Goal: Communication & Community: Answer question/provide support

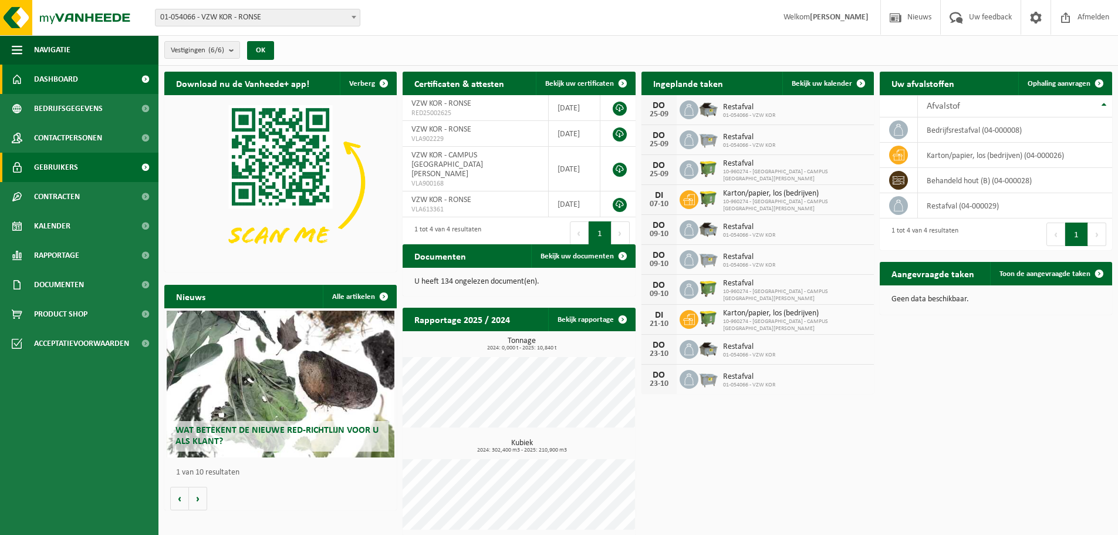
click at [33, 169] on link "Gebruikers" at bounding box center [79, 167] width 159 height 29
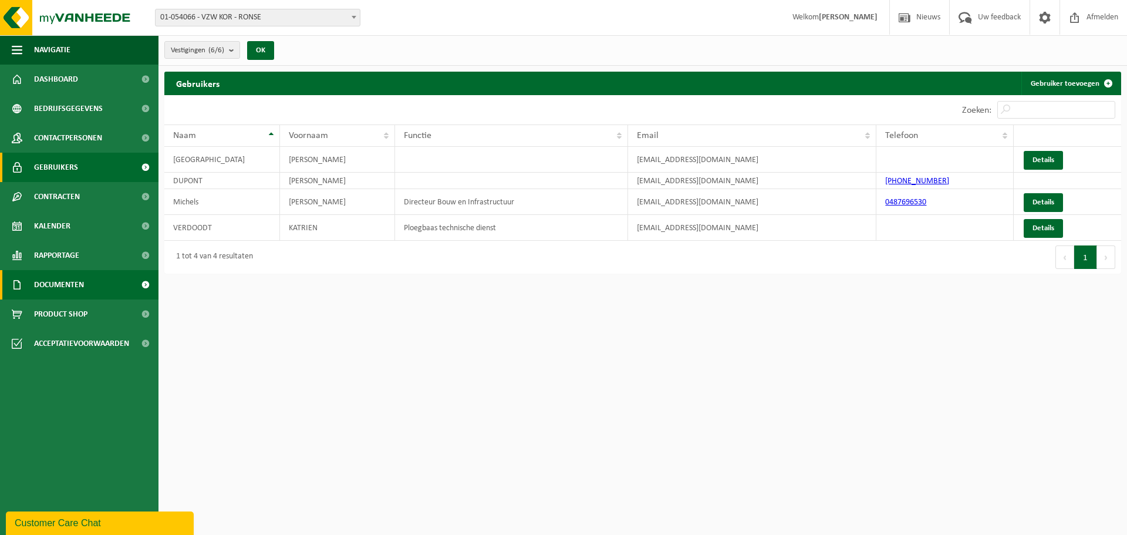
click at [70, 279] on span "Documenten" at bounding box center [59, 284] width 50 height 29
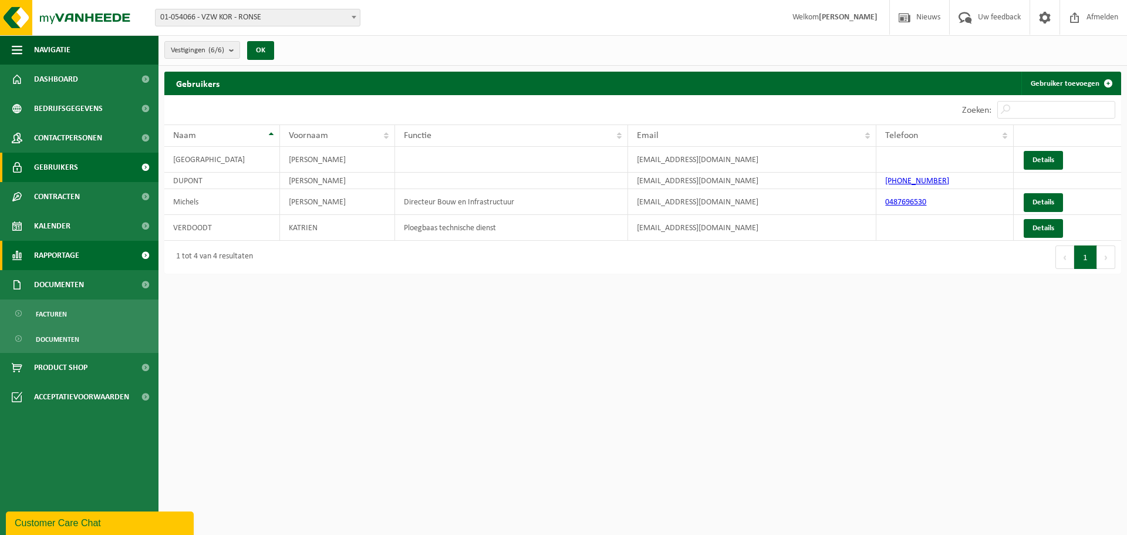
click at [62, 250] on span "Rapportage" at bounding box center [56, 255] width 45 height 29
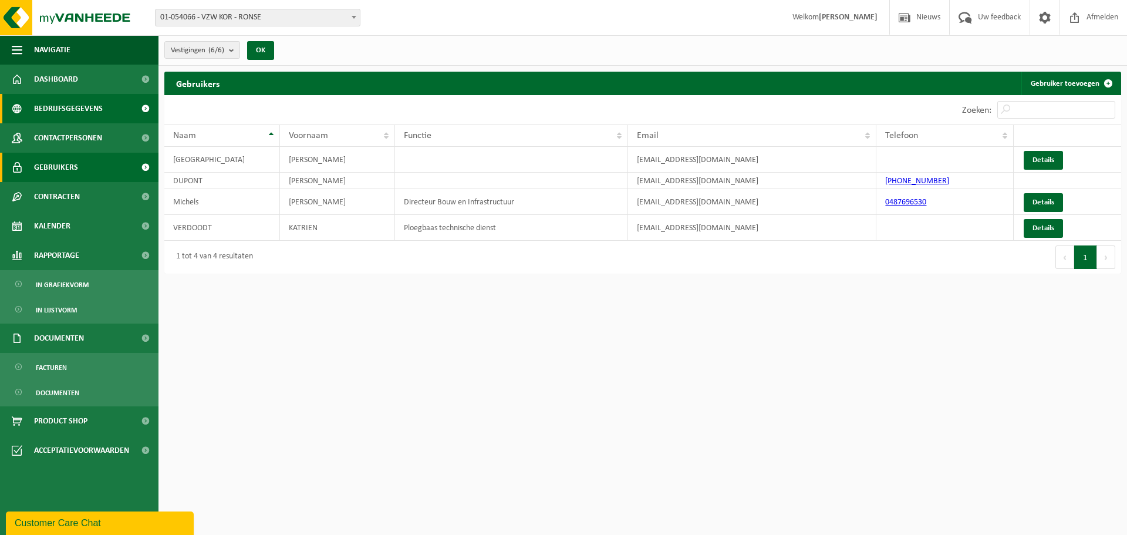
click at [81, 112] on span "Bedrijfsgegevens" at bounding box center [68, 108] width 69 height 29
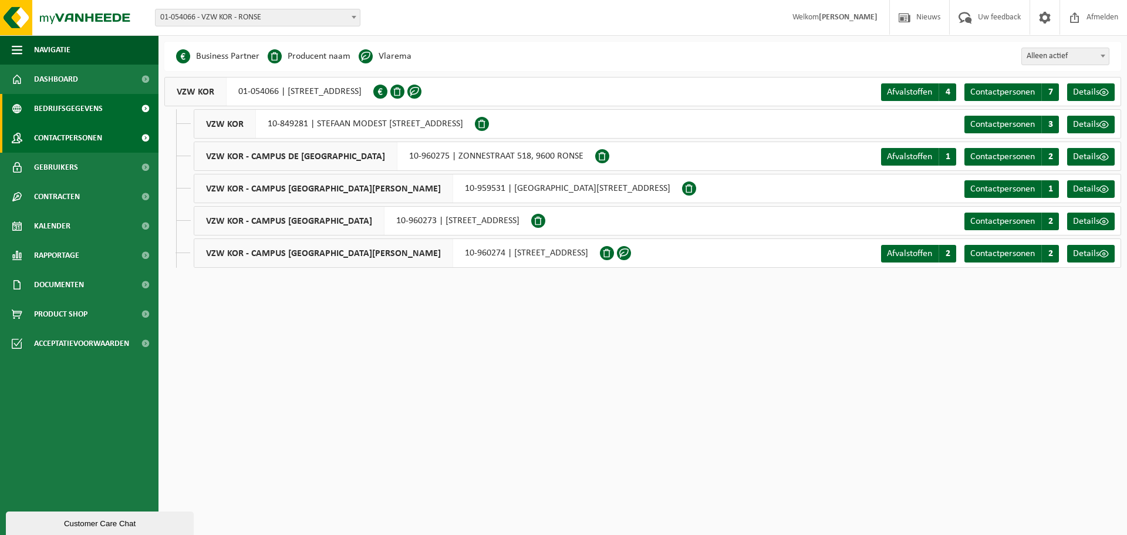
click at [77, 139] on span "Contactpersonen" at bounding box center [68, 137] width 68 height 29
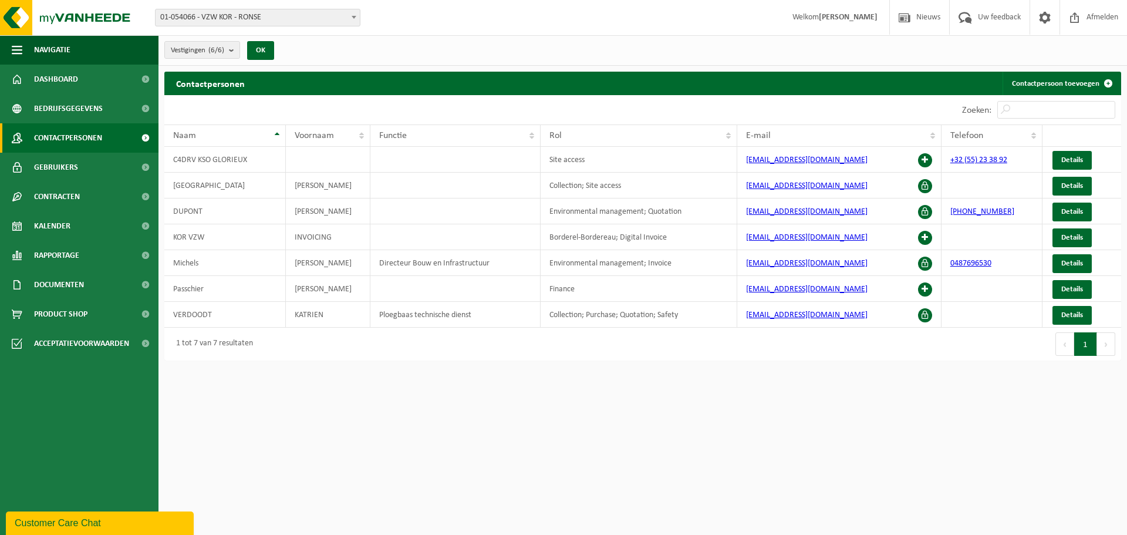
click at [89, 522] on div "Customer Care Chat" at bounding box center [100, 523] width 170 height 14
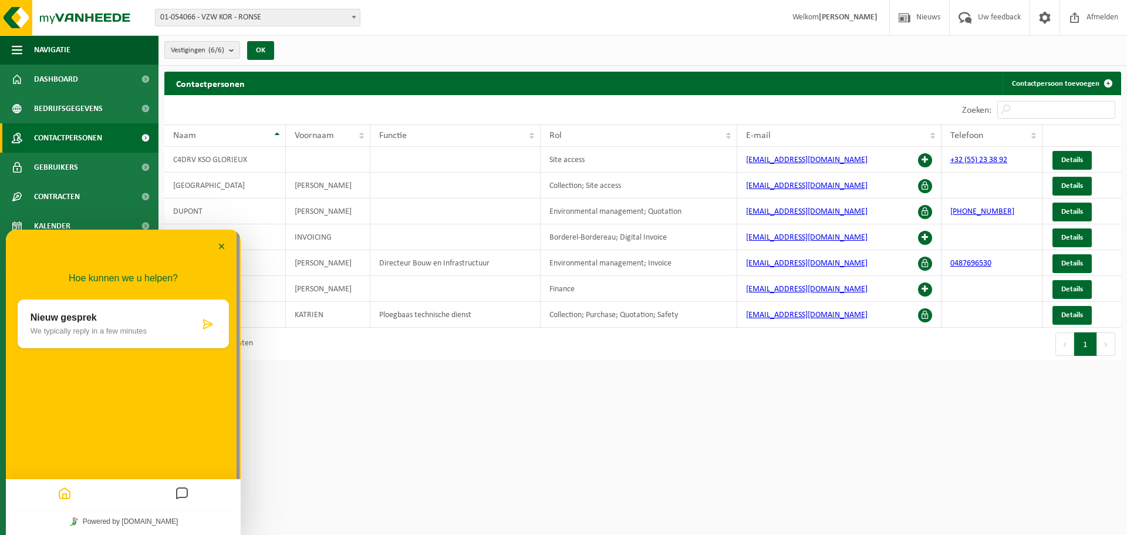
click at [181, 493] on icon "Messages" at bounding box center [182, 494] width 14 height 23
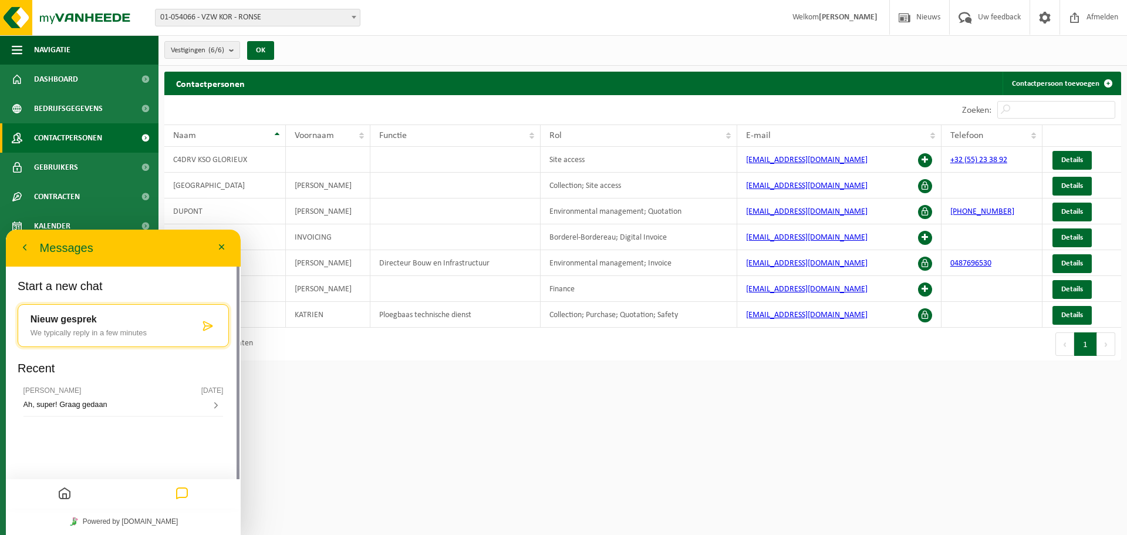
click at [178, 325] on p "Nieuw gesprek" at bounding box center [115, 319] width 169 height 11
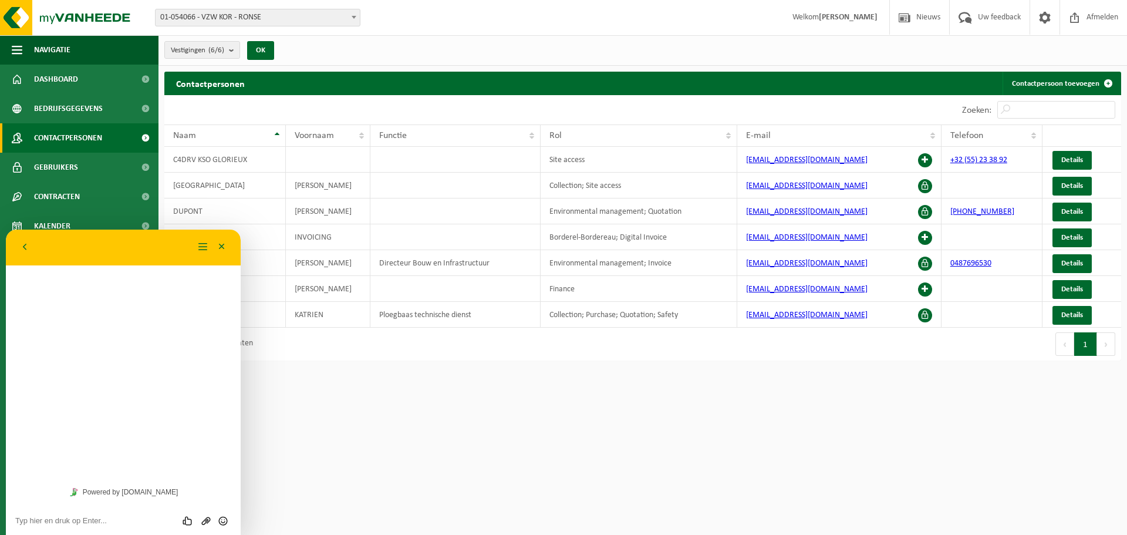
click at [117, 523] on textarea at bounding box center [123, 520] width 216 height 9
type textarea "Beste, graag had ik gegevens voor facturatie gewijzigd."
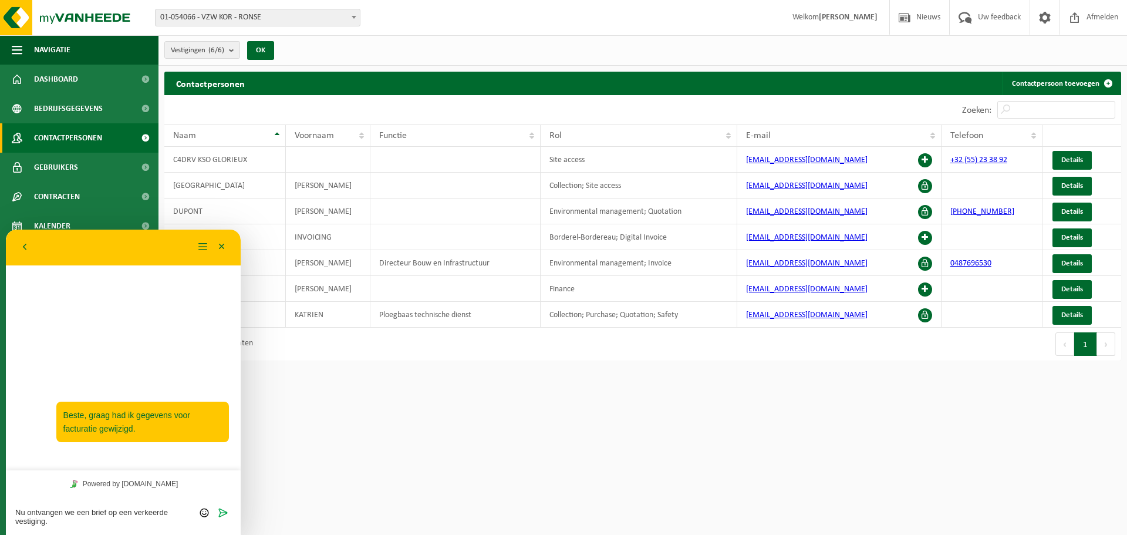
type textarea "Nu ontvangen we een brief op een verkeerde vestiging."
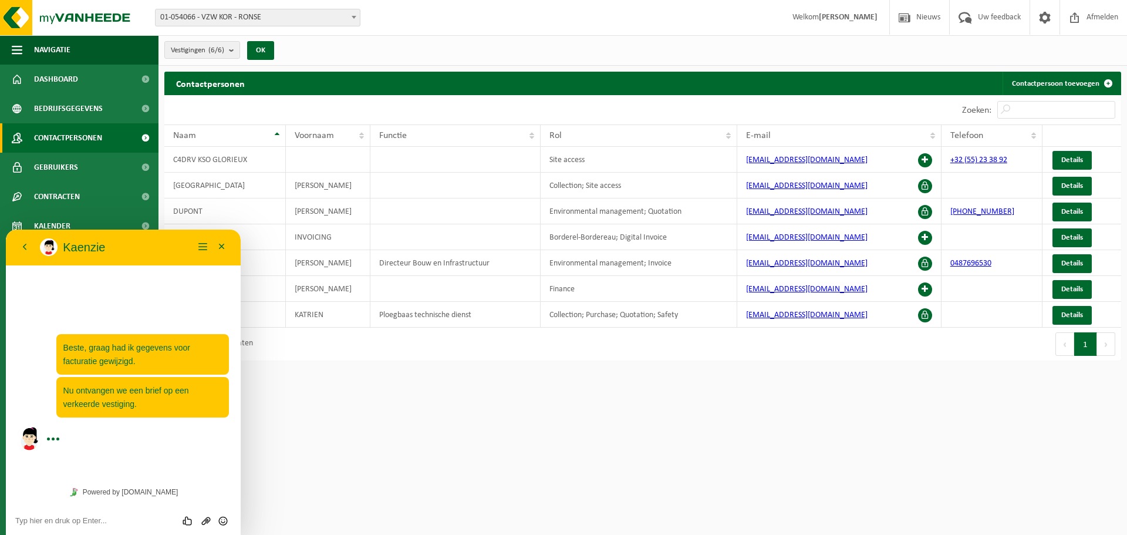
drag, startPoint x: 429, startPoint y: 418, endPoint x: 416, endPoint y: 410, distance: 15.0
click at [429, 418] on html "Vestiging: 01-054066 - VZW KOR - RONSE 10-849281 - VZW KOR - RONSE 10-960275 - …" at bounding box center [563, 267] width 1127 height 535
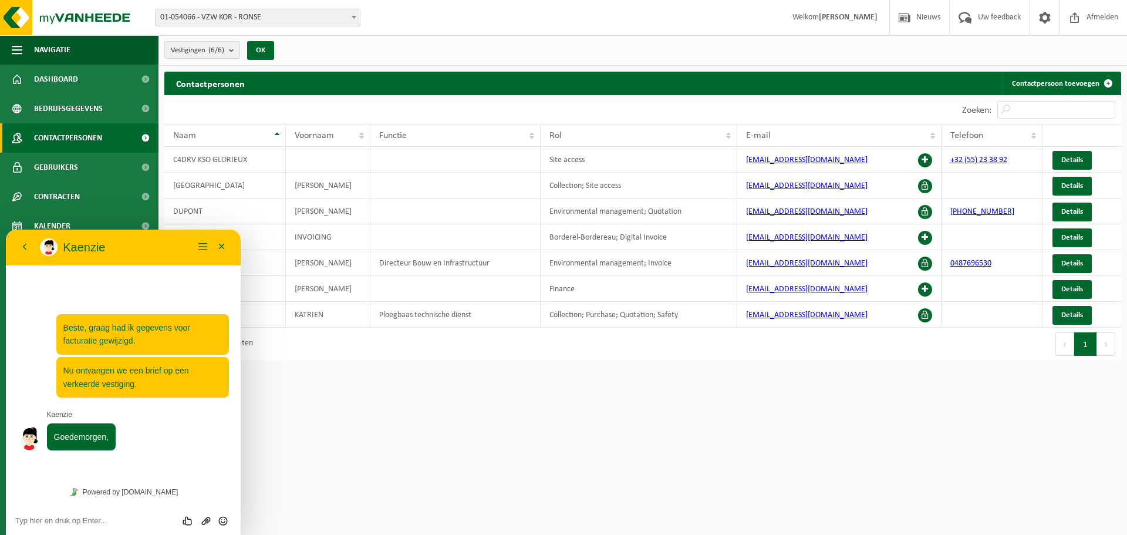
click at [467, 407] on html "Vestiging: 01-054066 - VZW KOR - RONSE 10-849281 - VZW KOR - RONSE 10-960275 - …" at bounding box center [563, 267] width 1127 height 535
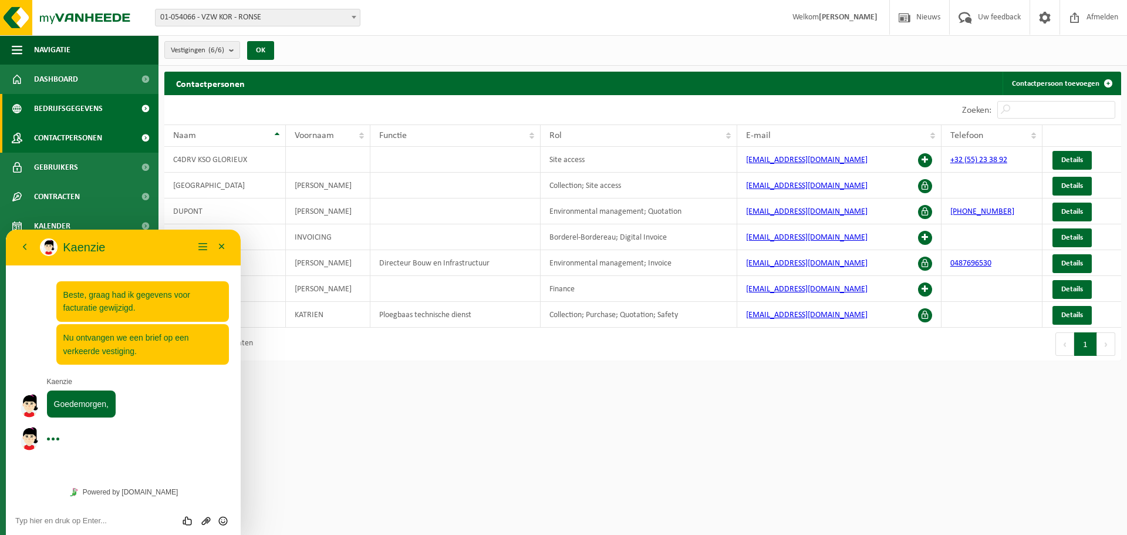
click at [90, 105] on span "Bedrijfsgegevens" at bounding box center [68, 108] width 69 height 29
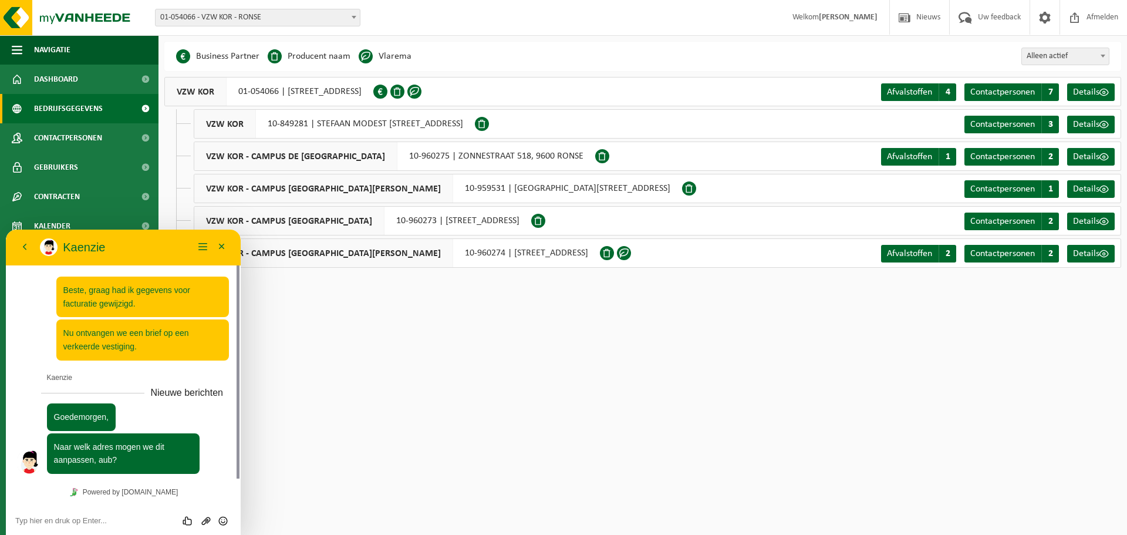
scroll to position [5, 0]
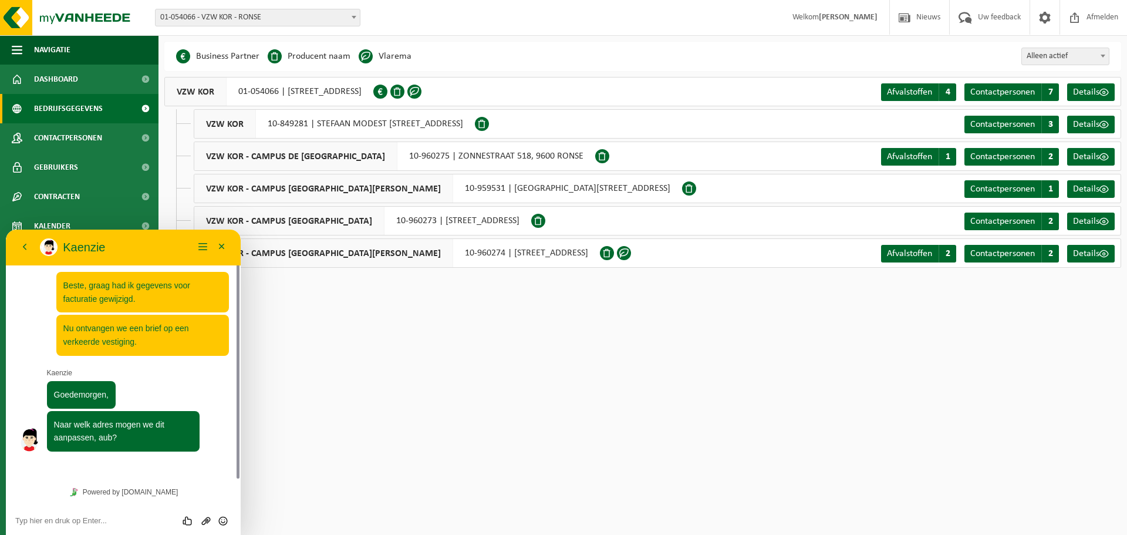
click at [284, 9] on span "01-054066 - VZW KOR - RONSE" at bounding box center [258, 17] width 204 height 16
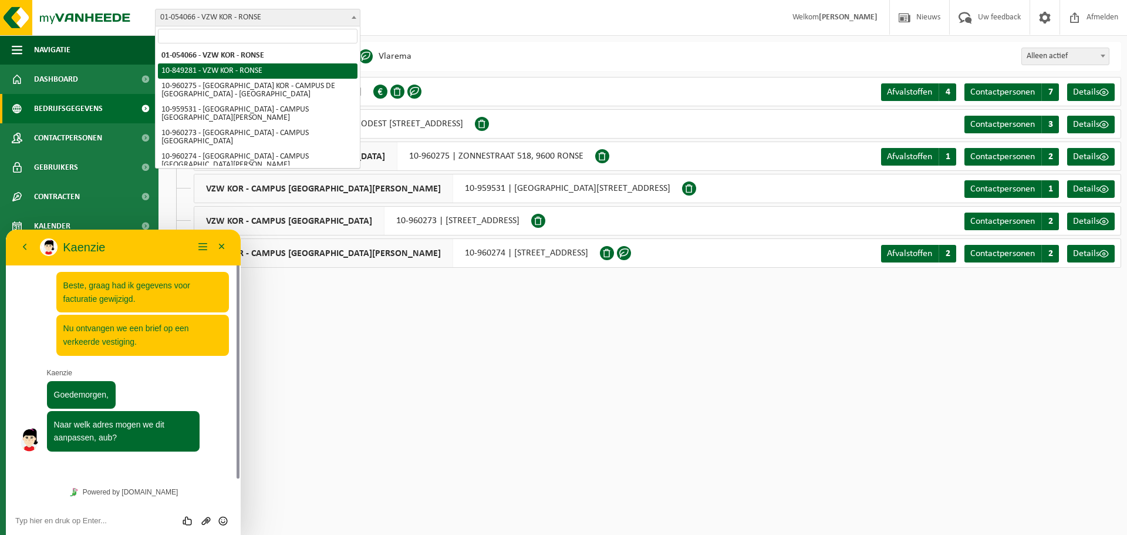
select select "95774"
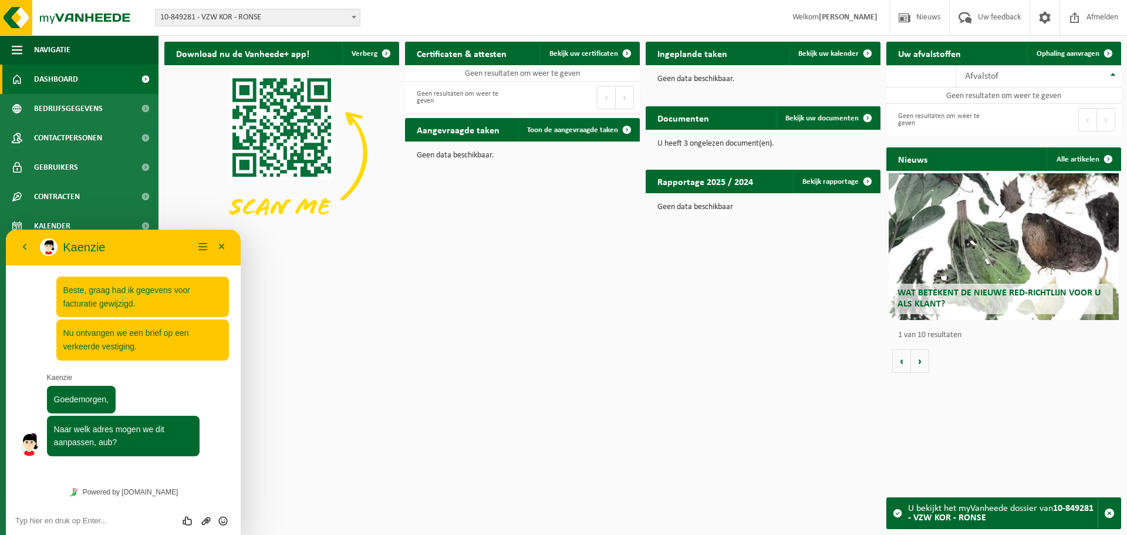
click at [283, 17] on span "10-849281 - VZW KOR - RONSE" at bounding box center [258, 17] width 204 height 16
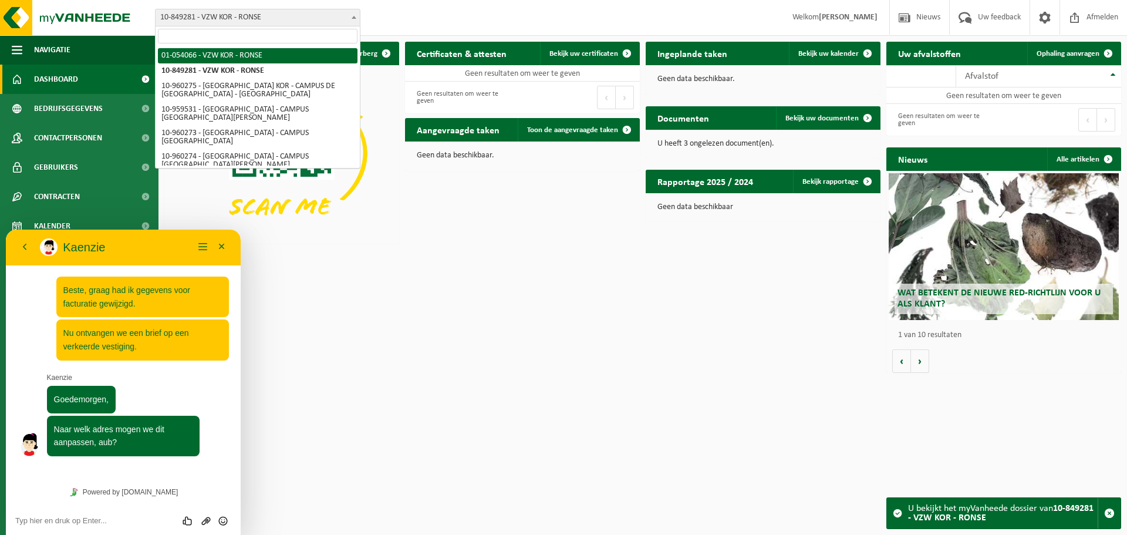
select select "18435"
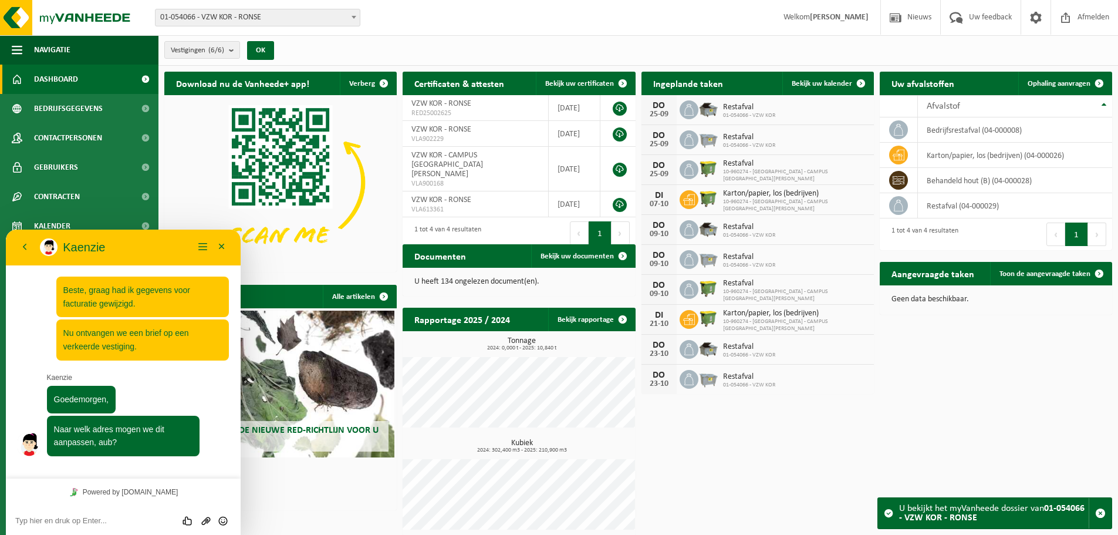
click at [85, 521] on textarea at bounding box center [123, 520] width 216 height 9
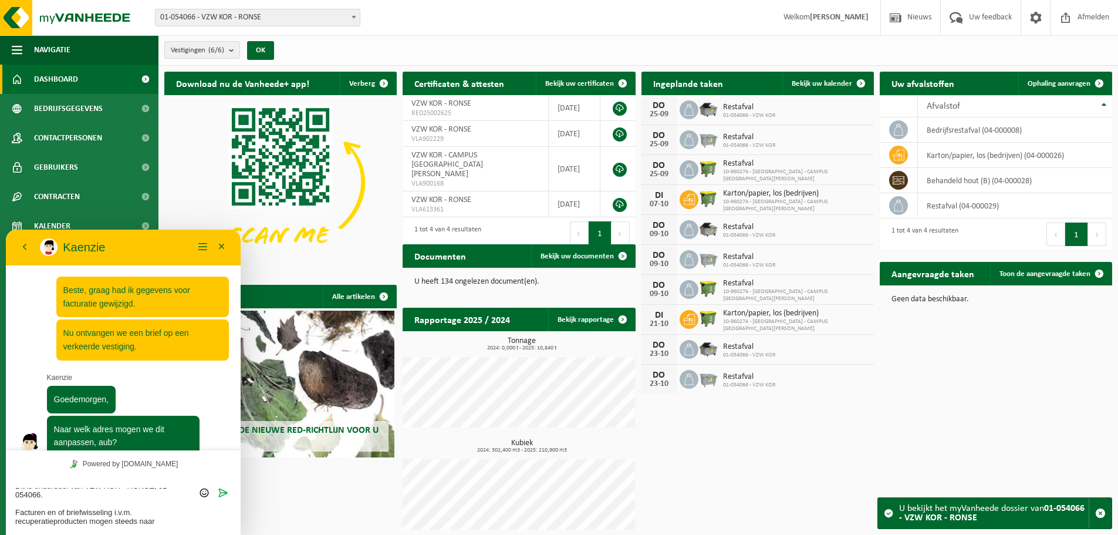
type textarea "Beste, het gaat over Kleuterschool Sancta Maria, Sint-Pietersnieuwstraat 4 te R…"
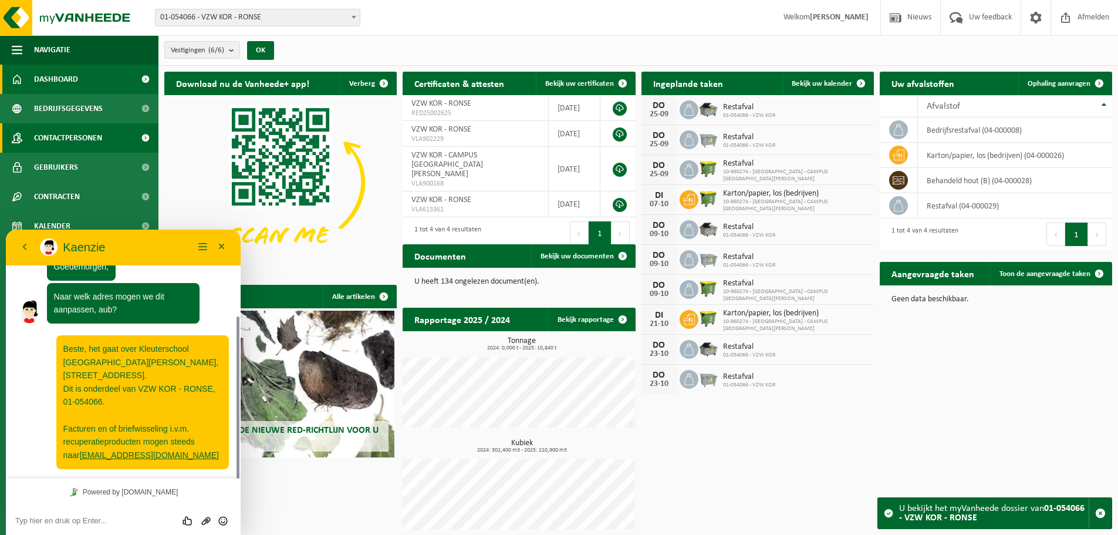
scroll to position [166, 0]
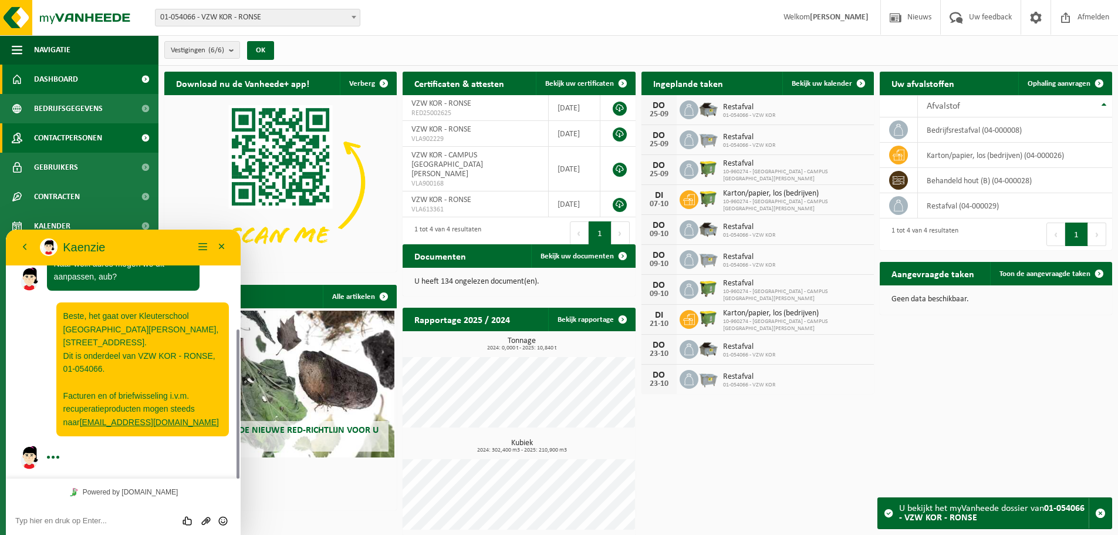
click at [65, 139] on span "Contactpersonen" at bounding box center [68, 137] width 68 height 29
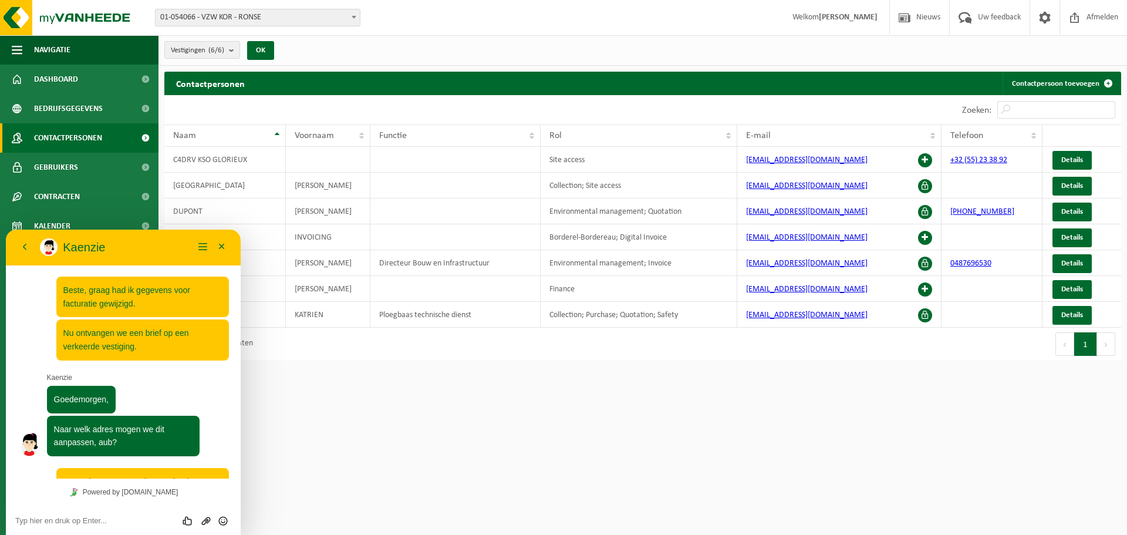
scroll to position [133, 0]
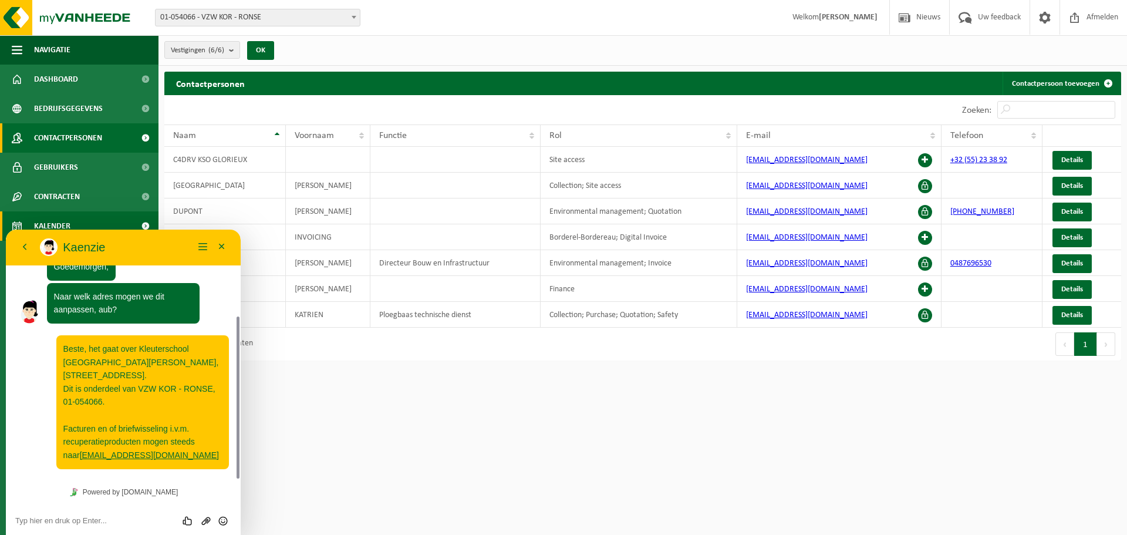
click at [83, 218] on link "Kalender" at bounding box center [79, 225] width 159 height 29
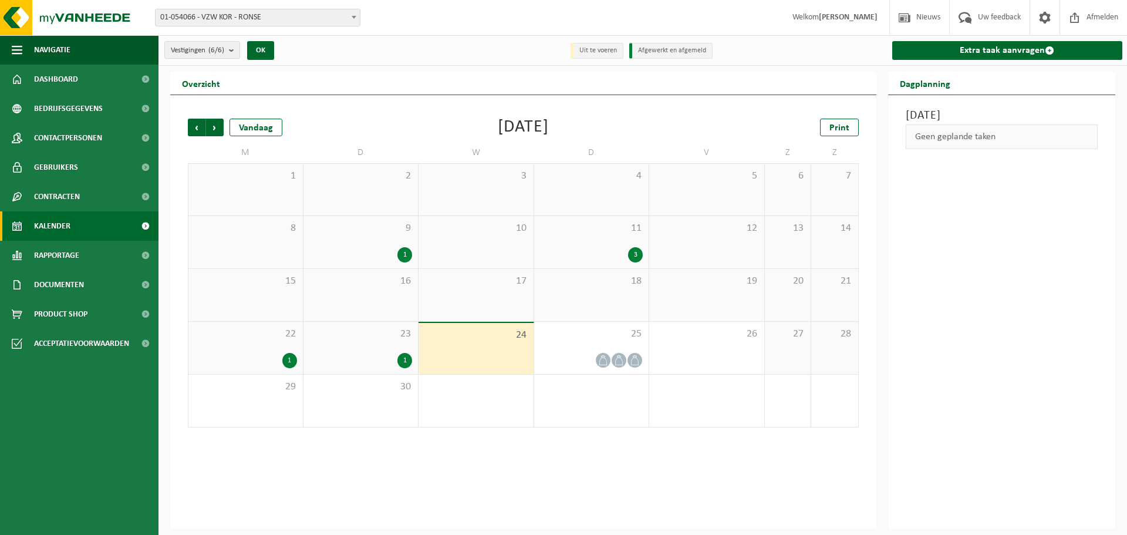
click at [76, 257] on div "Terug Kaenzie Kaenzie Menu Minimaliseer Terug Powered by tawk.to Beoordeel deze…" at bounding box center [123, 382] width 235 height 305
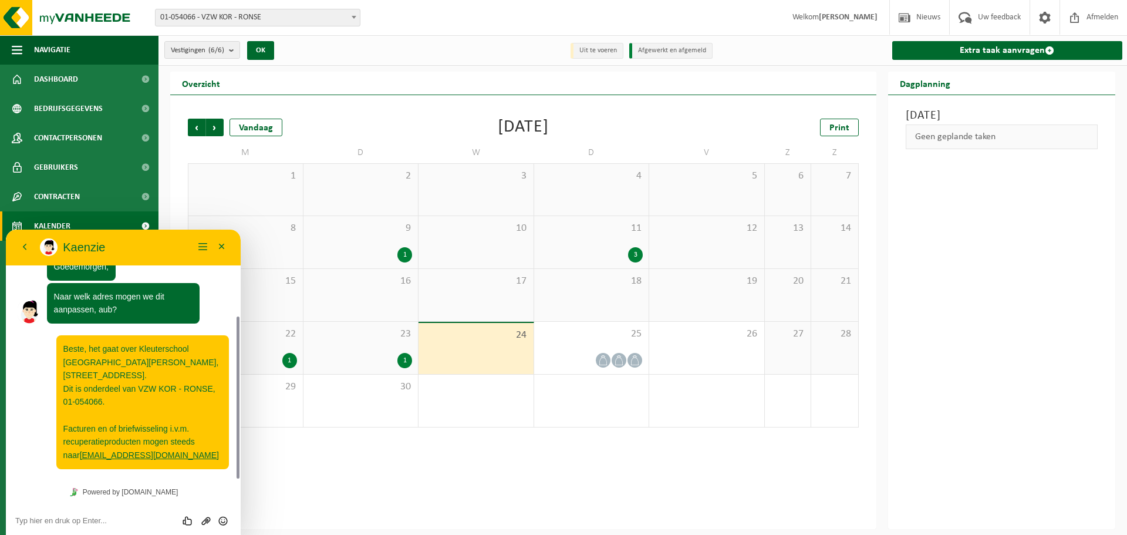
click at [69, 217] on span "Kalender" at bounding box center [52, 225] width 36 height 29
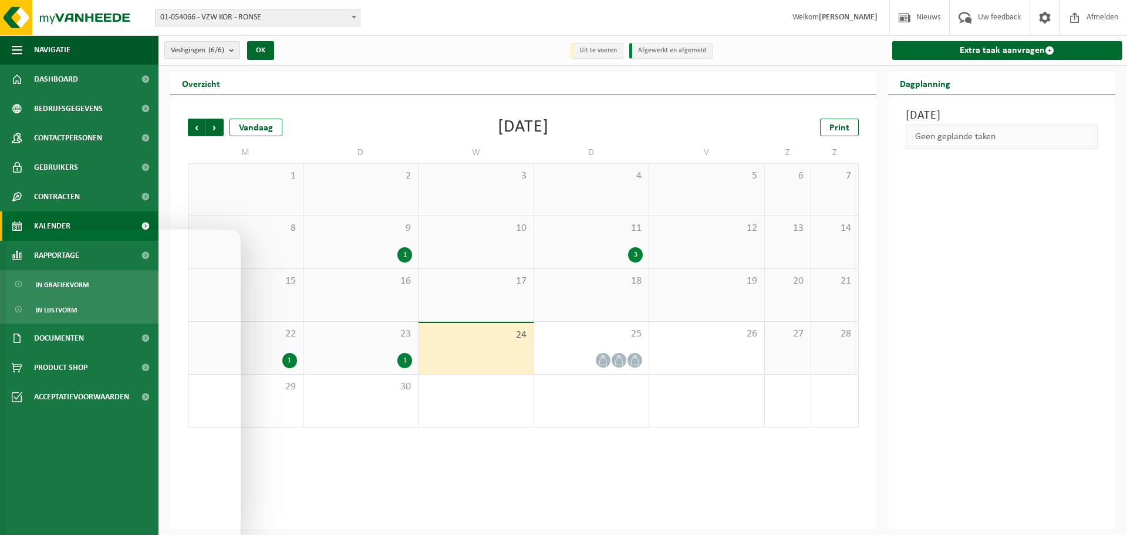
scroll to position [133, 0]
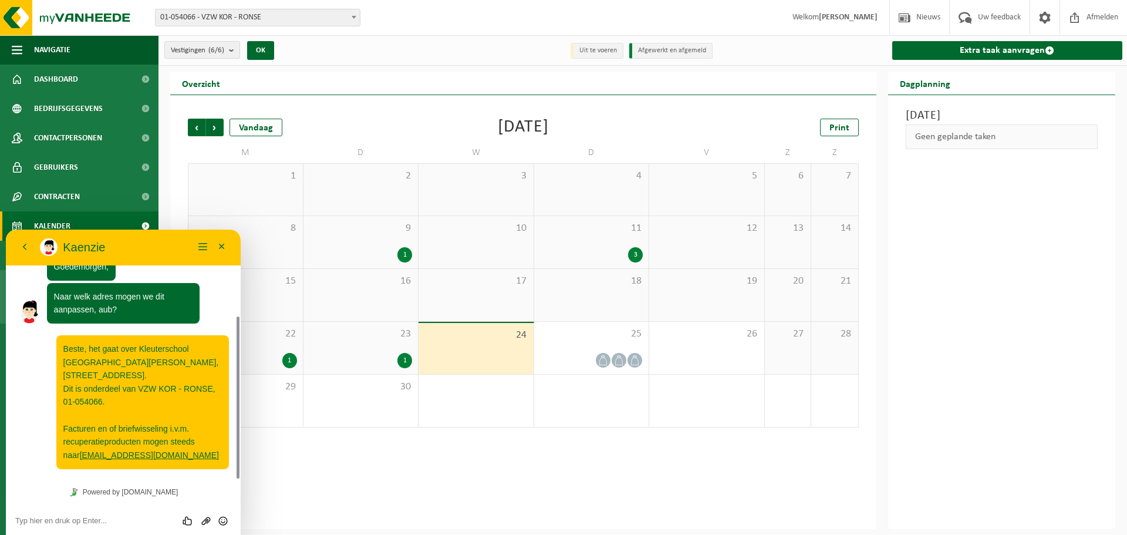
click at [87, 247] on p "Kaenzie" at bounding box center [128, 247] width 131 height 14
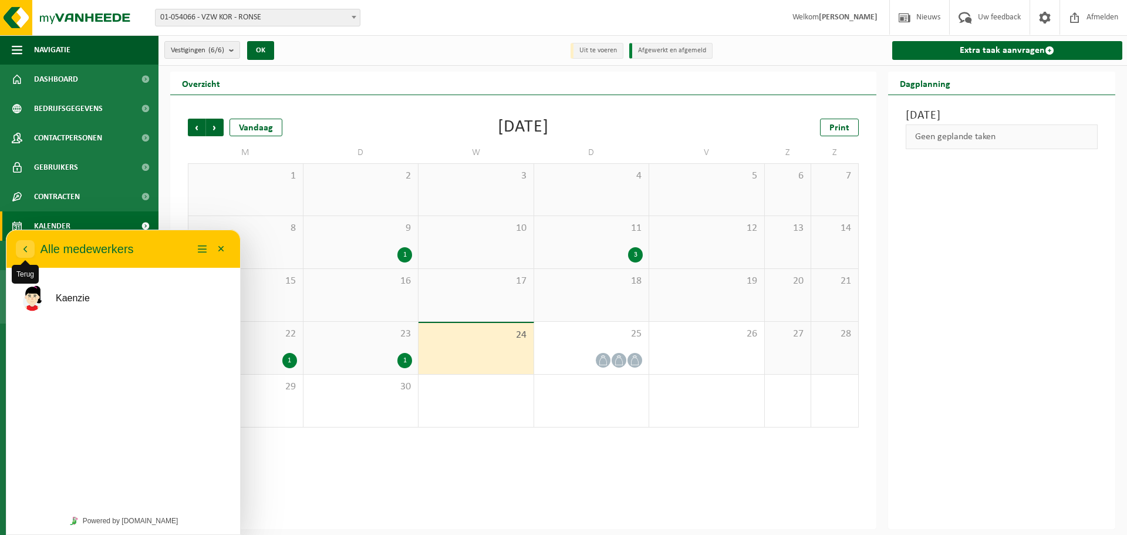
click at [19, 251] on button "Terug" at bounding box center [25, 249] width 19 height 18
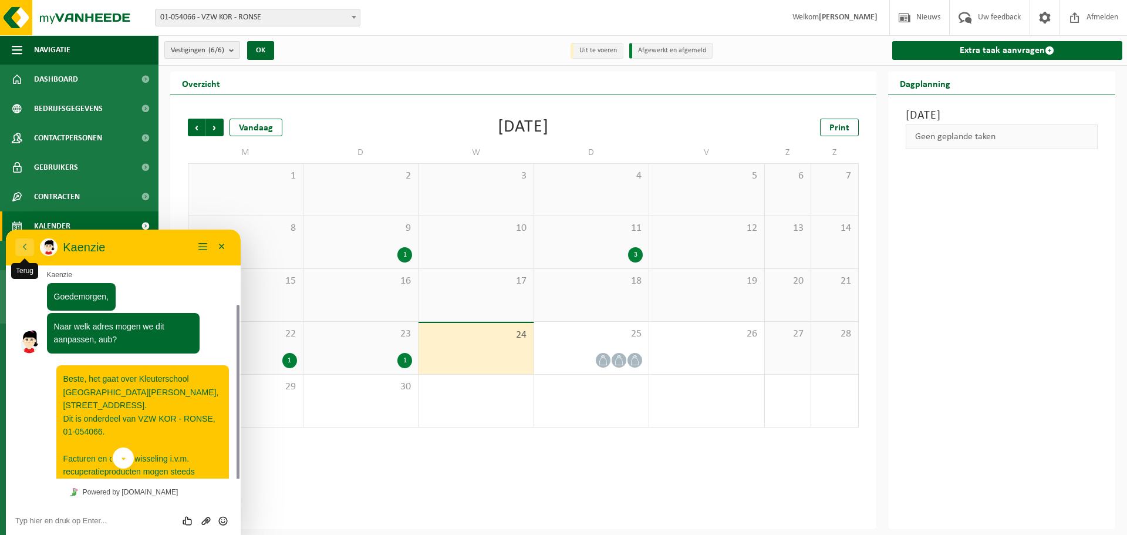
click at [20, 248] on button "Terug" at bounding box center [24, 247] width 19 height 18
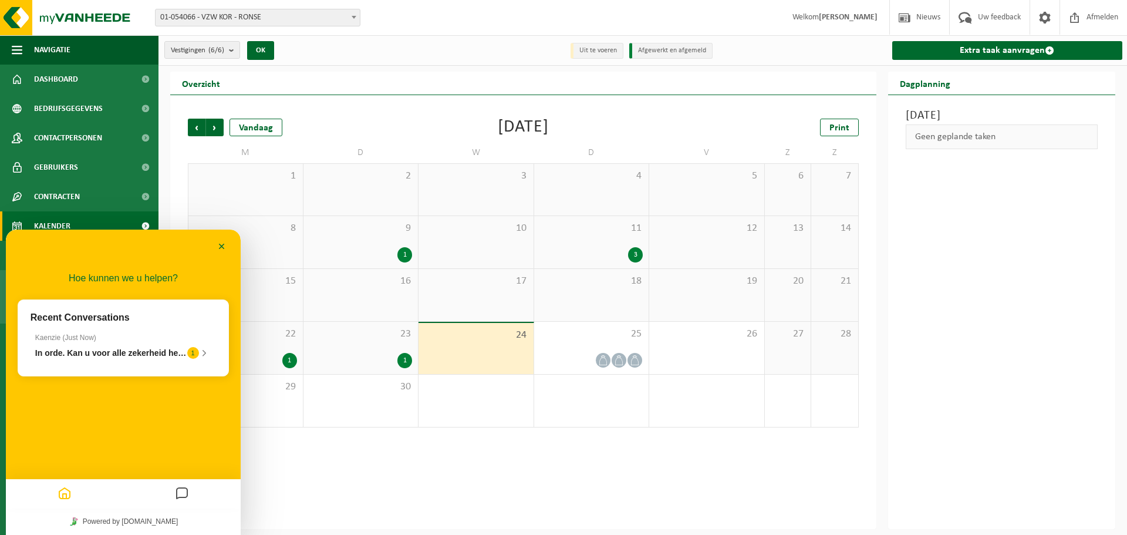
click at [193, 496] on div at bounding box center [181, 494] width 117 height 23
click at [188, 496] on icon "Messages" at bounding box center [182, 494] width 14 height 23
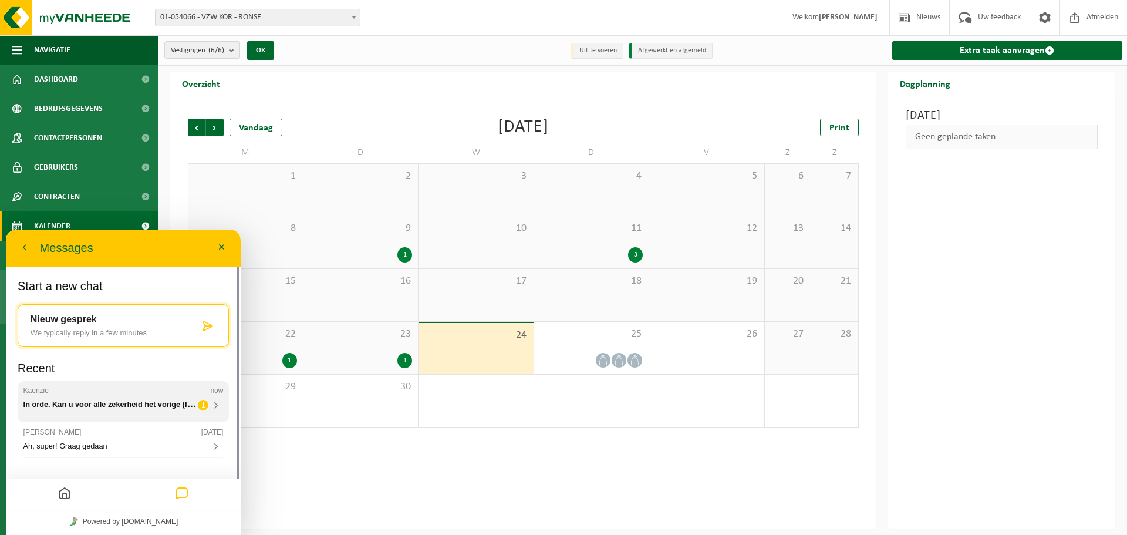
click at [85, 399] on div "Kaenzie now In orde. Kan u voor alle zekerheid het vorige (foutieve) adres nog …" at bounding box center [123, 397] width 200 height 23
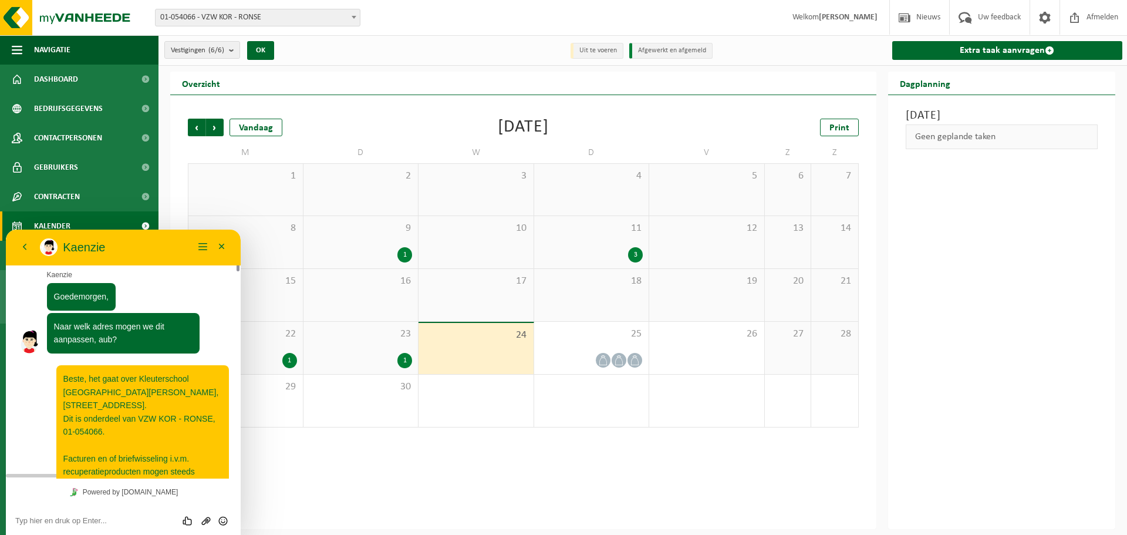
scroll to position [230, 0]
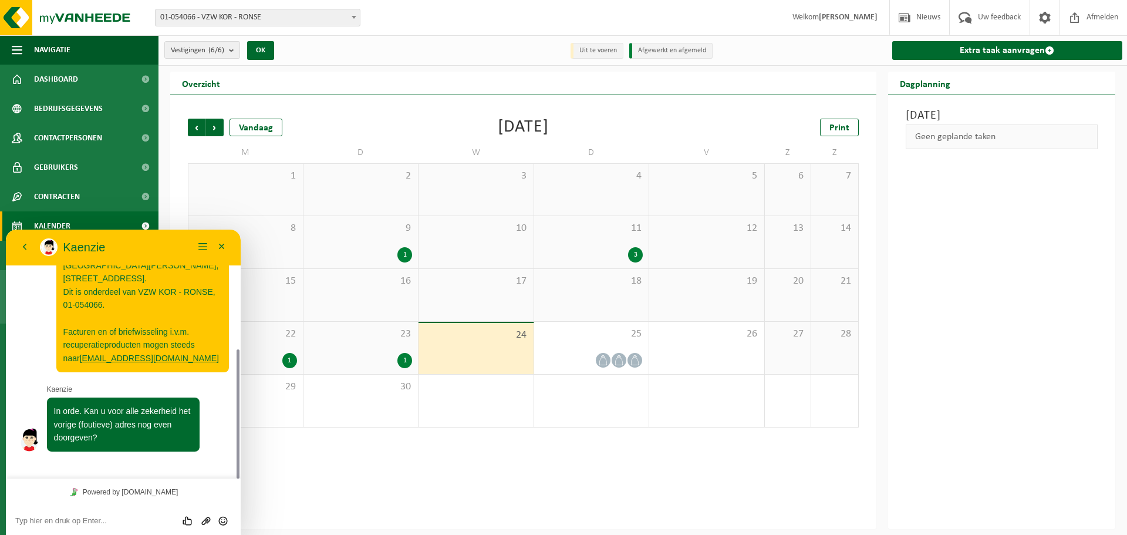
click at [78, 519] on textarea at bounding box center [123, 520] width 216 height 9
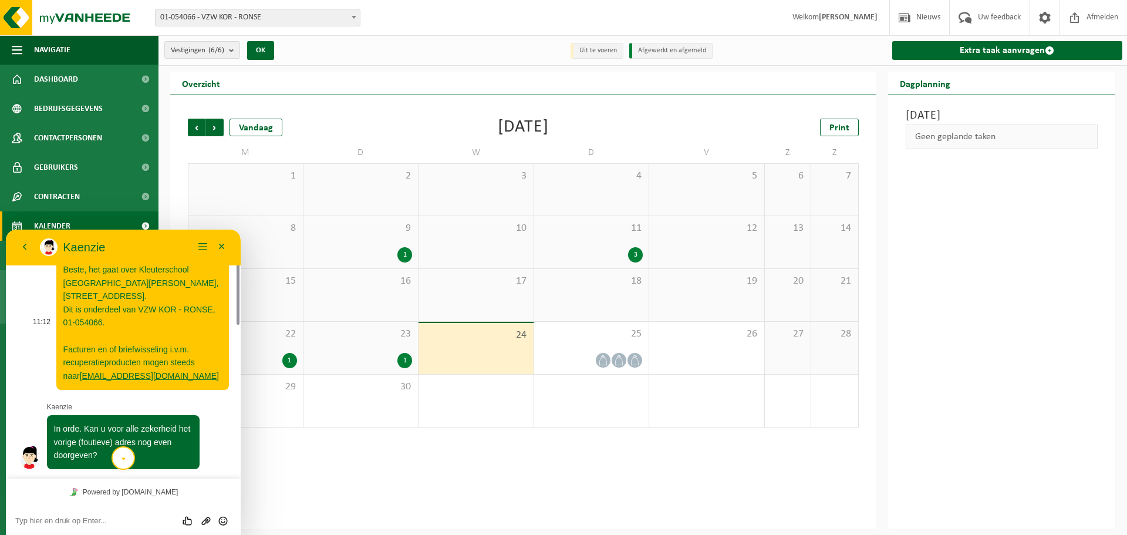
scroll to position [112, 0]
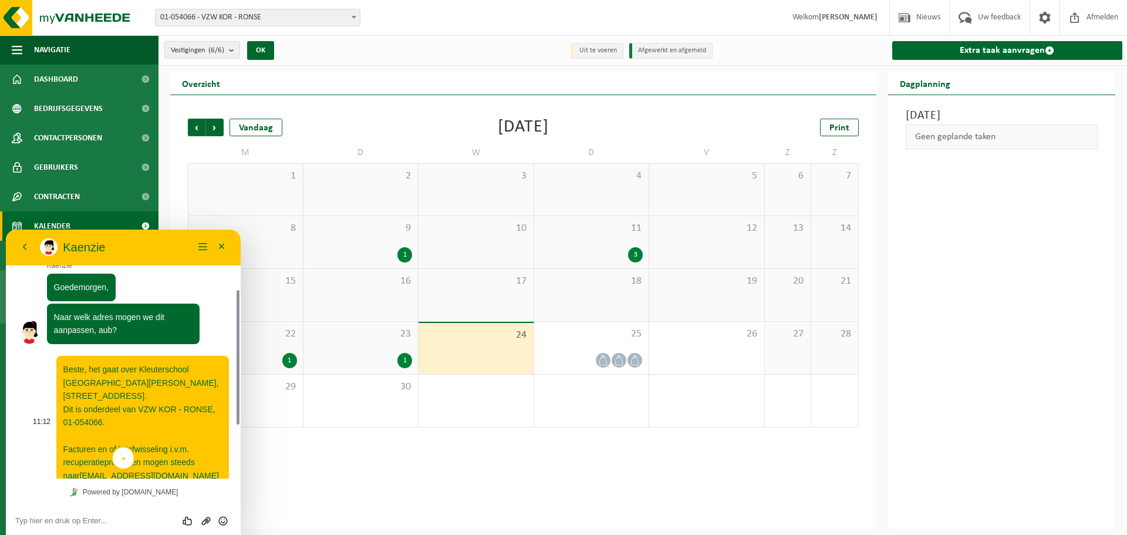
drag, startPoint x: 139, startPoint y: 368, endPoint x: 79, endPoint y: 392, distance: 64.8
click at [79, 392] on span "Beste, het gaat over Kleuterschool Sancta Maria, Sint-Pietersnieuwstraat 4 te R…" at bounding box center [141, 423] width 156 height 116
copy span "Kleuterschool [GEOGRAPHIC_DATA][PERSON_NAME], [STREET_ADDRESS]"
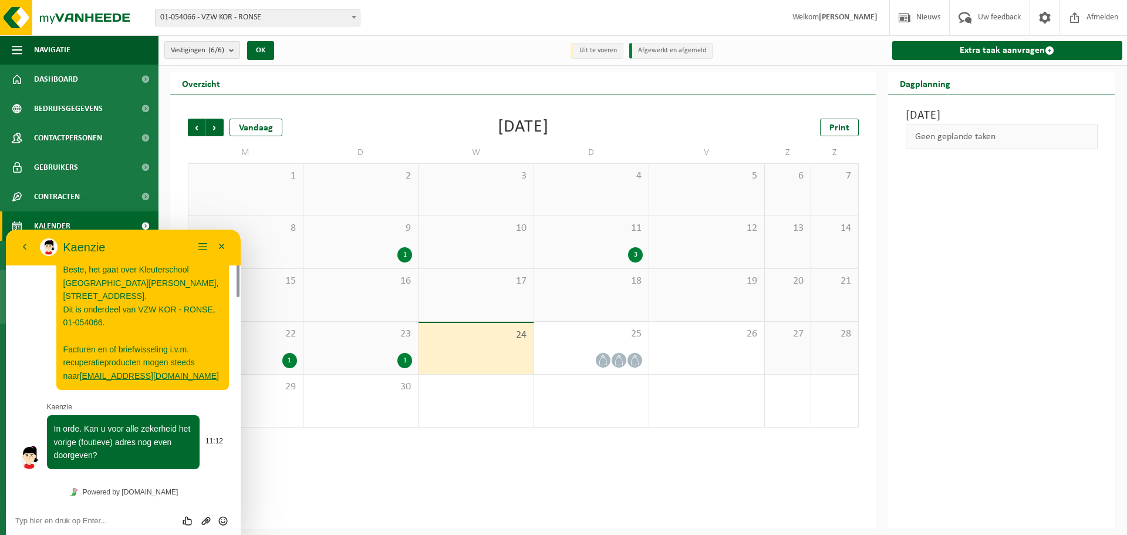
scroll to position [212, 0]
click at [95, 524] on textarea at bounding box center [123, 520] width 216 height 9
paste textarea "Kleuterschool [GEOGRAPHIC_DATA][PERSON_NAME], [STREET_ADDRESS]"
type textarea "Kleuterschool [GEOGRAPHIC_DATA][PERSON_NAME], [STREET_ADDRESS]"
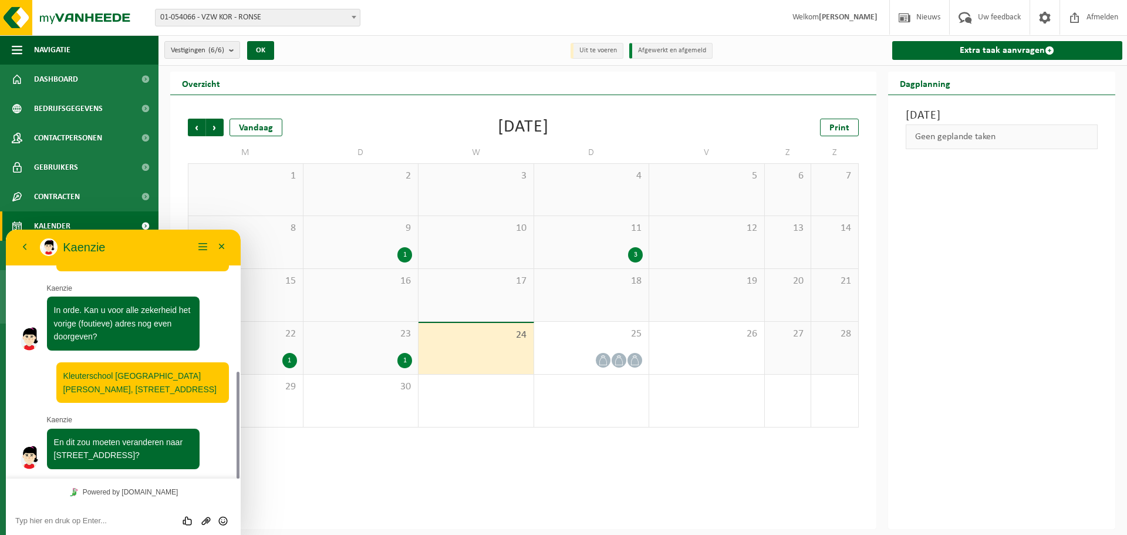
scroll to position [331, 0]
click at [102, 518] on textarea at bounding box center [123, 520] width 216 height 9
type textarea "[STREET_ADDRESS]"
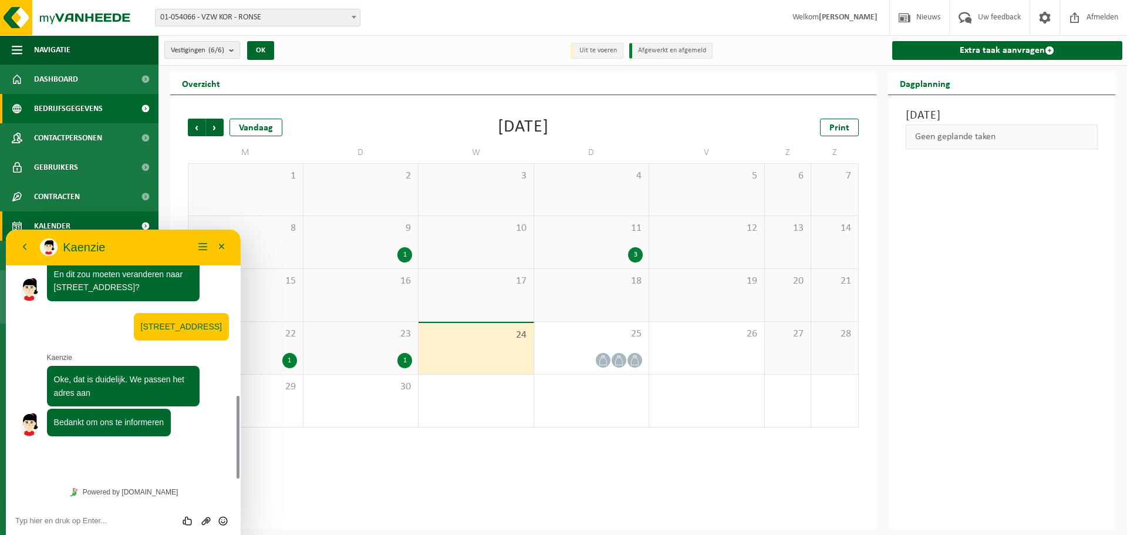
scroll to position [466, 0]
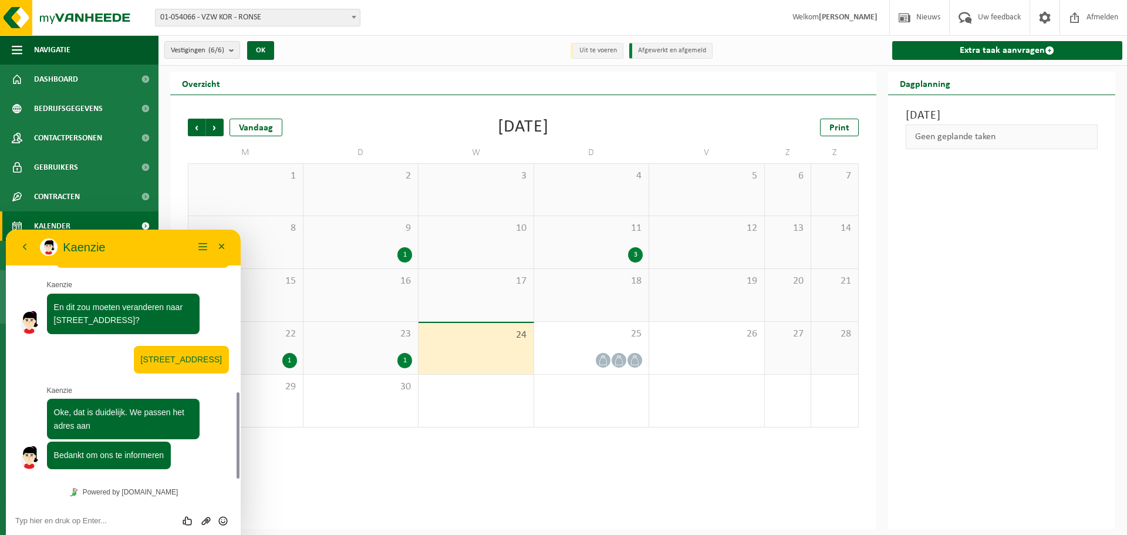
click at [121, 517] on textarea at bounding box center [123, 520] width 216 height 9
type textarea "Bedankt"
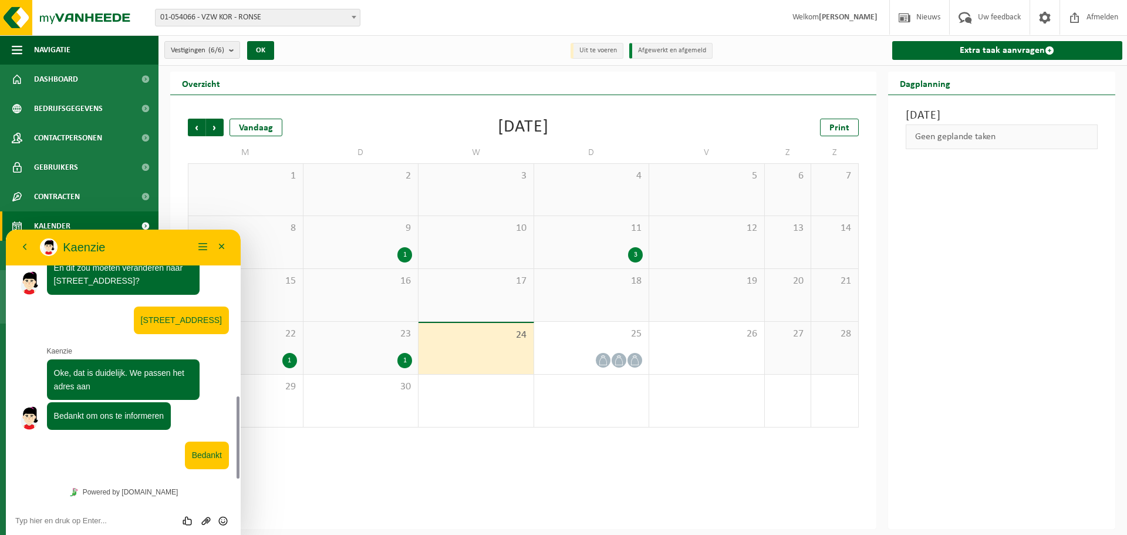
click at [410, 429] on div "Vorige Volgende Vandaag September 2025 Print M D W D V Z Z 1 2 3 4 5 6 7 8 9 1 …" at bounding box center [523, 273] width 683 height 332
click at [227, 247] on button "Minimaliseer" at bounding box center [222, 247] width 19 height 18
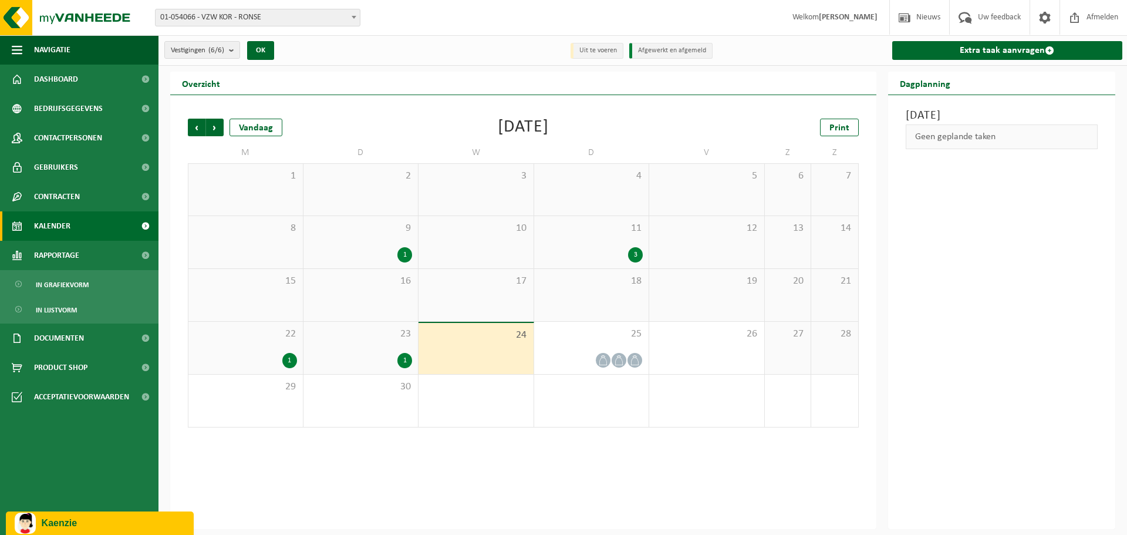
click at [104, 521] on p "Kaenzie" at bounding box center [113, 523] width 143 height 11
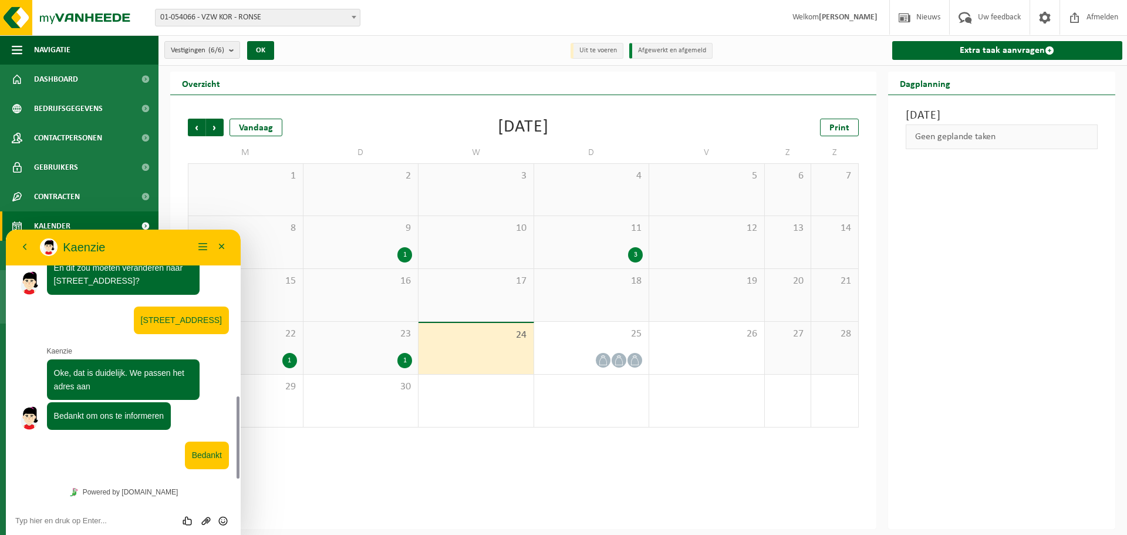
click at [102, 510] on div "Beoordeel deze chat Upload bestand Emoji invoeren" at bounding box center [123, 520] width 235 height 29
click at [85, 518] on textarea at bounding box center [123, 520] width 216 height 9
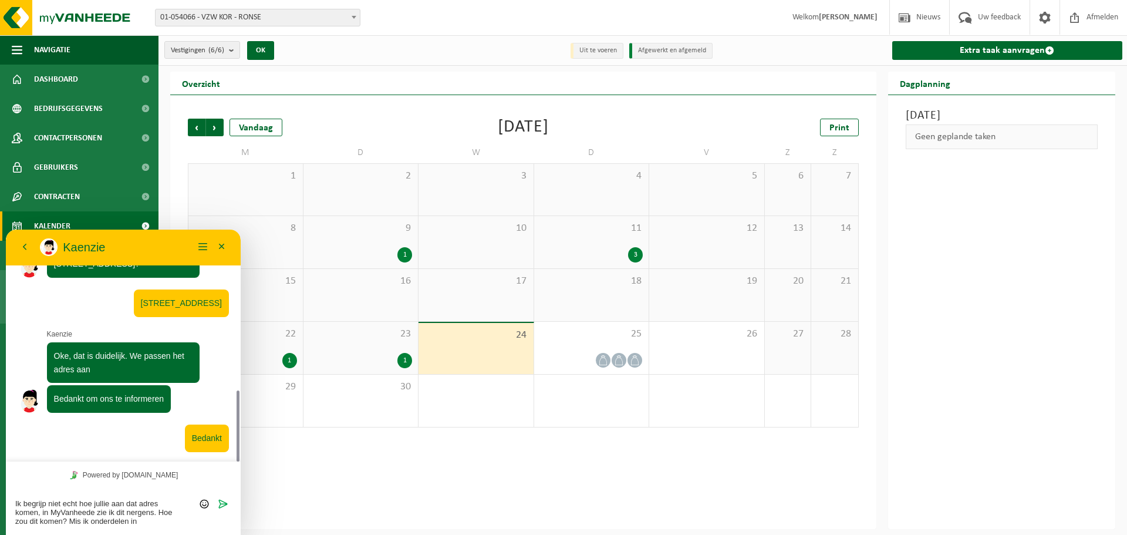
scroll to position [0, 0]
type textarea "Ik begrijp niet echt hoe jullie aan dat adres komen, in MyVanheede zie ik dit n…"
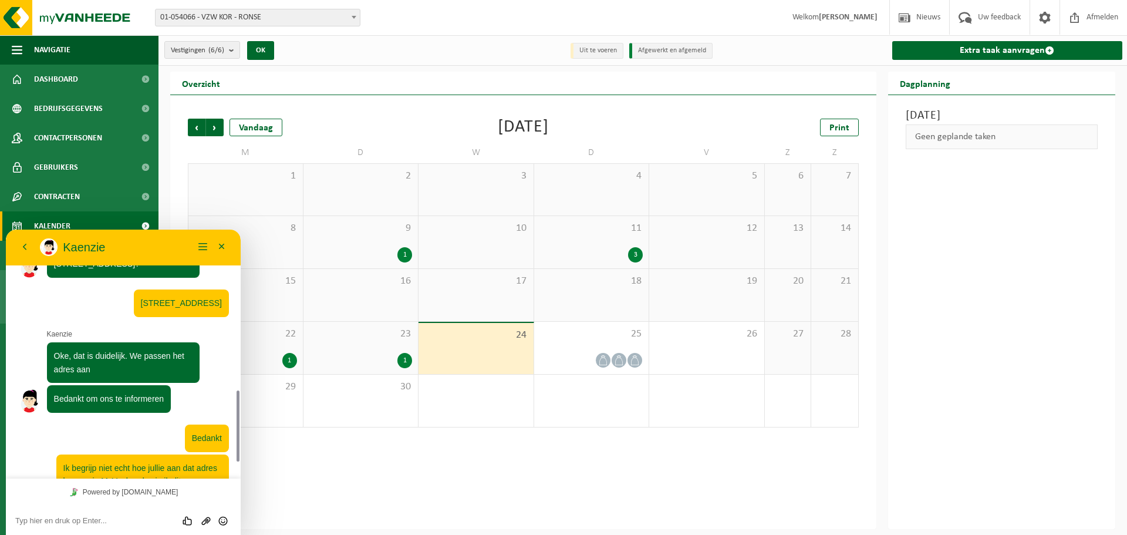
scroll to position [574, 0]
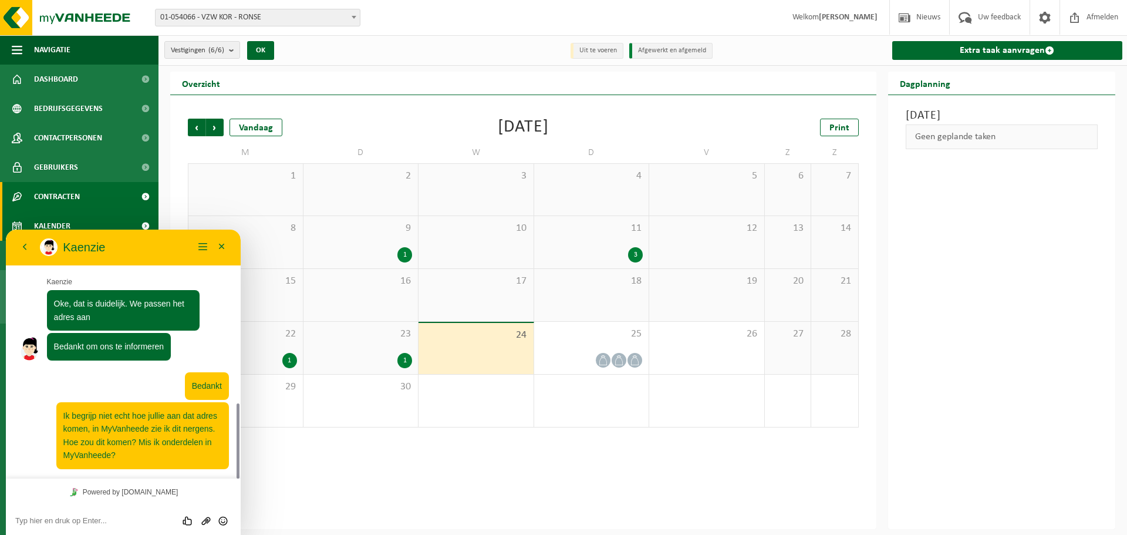
click at [96, 202] on link "Contracten" at bounding box center [79, 196] width 159 height 29
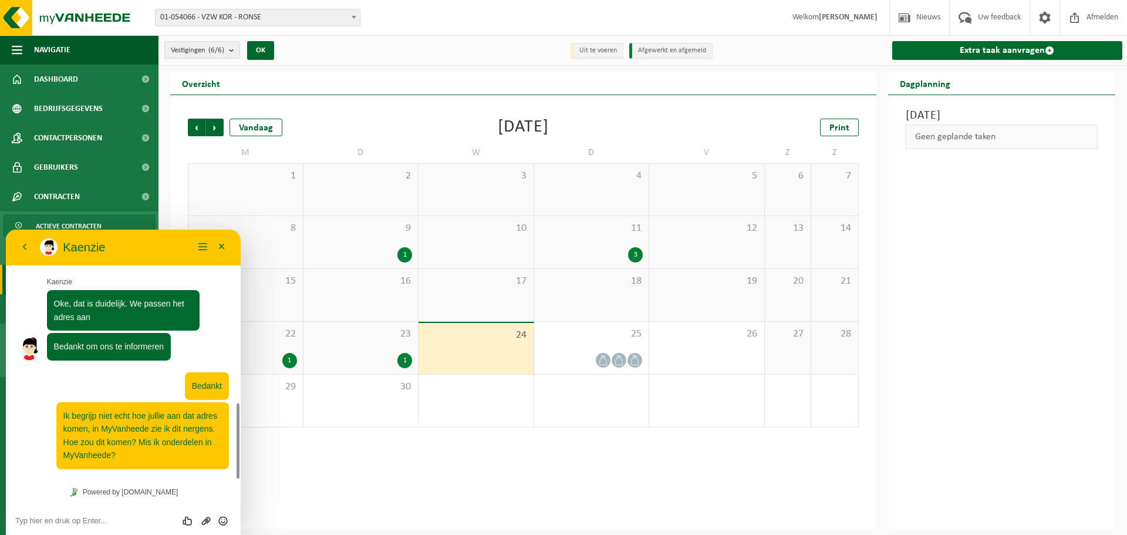
click at [73, 221] on span "Actieve contracten" at bounding box center [69, 226] width 66 height 22
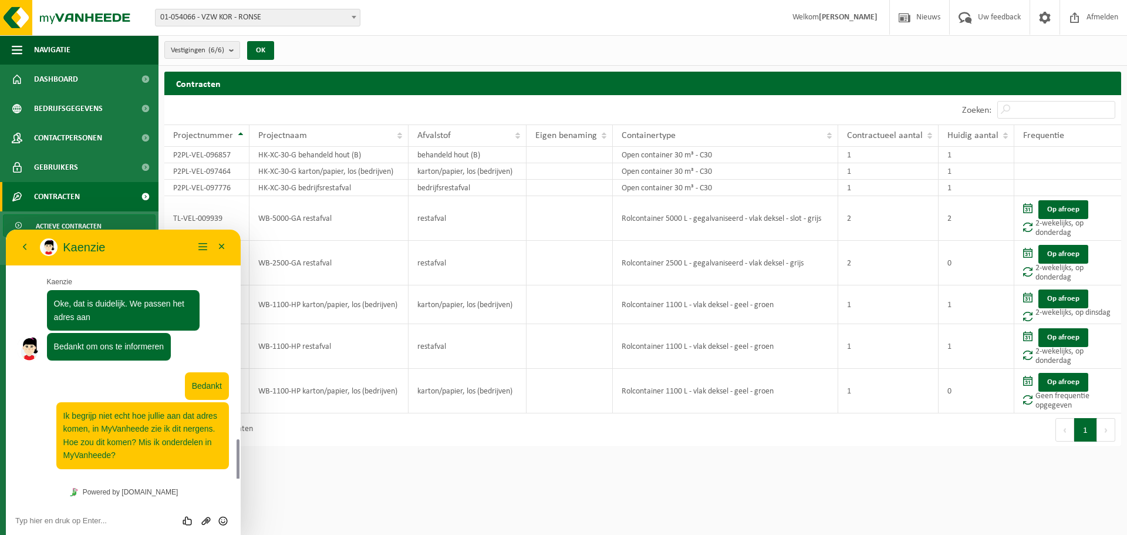
scroll to position [607, 0]
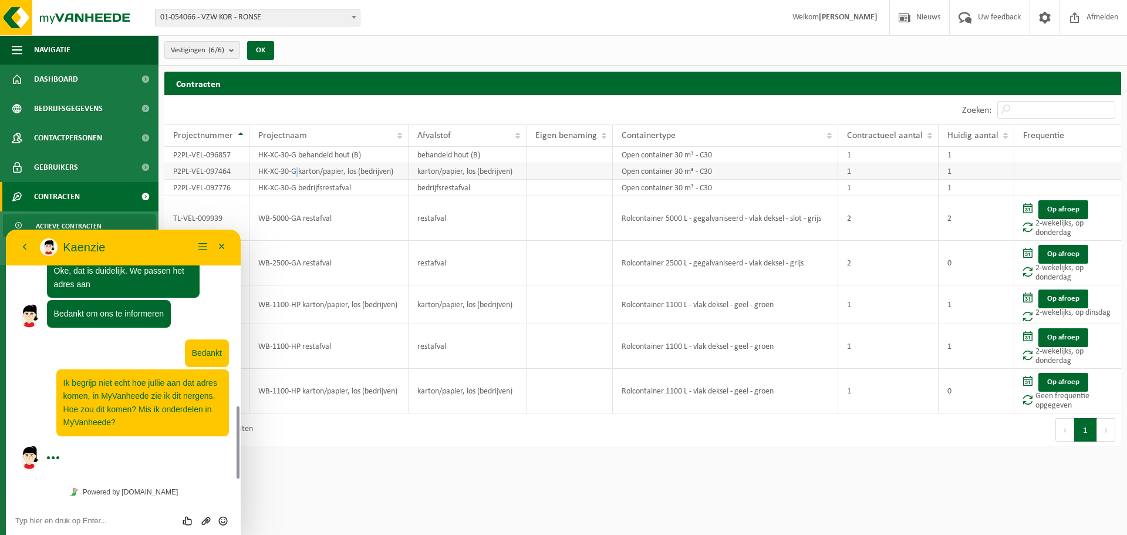
drag, startPoint x: 298, startPoint y: 175, endPoint x: 899, endPoint y: 170, distance: 601.2
click at [299, 176] on td "HK-XC-30-G karton/papier, los (bedrijven)" at bounding box center [329, 171] width 159 height 16
click at [205, 242] on button "Menu" at bounding box center [203, 247] width 19 height 18
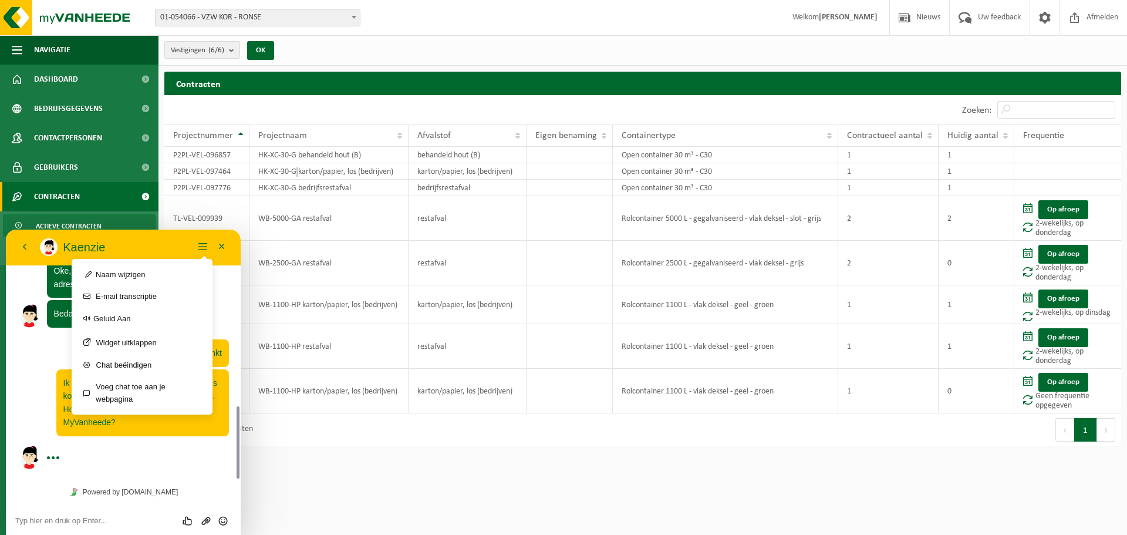
drag, startPoint x: 140, startPoint y: 231, endPoint x: 158, endPoint y: 242, distance: 21.3
click at [159, 241] on div "Terug Kaenzie Kaenzie Menu Naam wijzigen E-mail transcriptie Geluid Aan Widget …" at bounding box center [123, 247] width 235 height 36
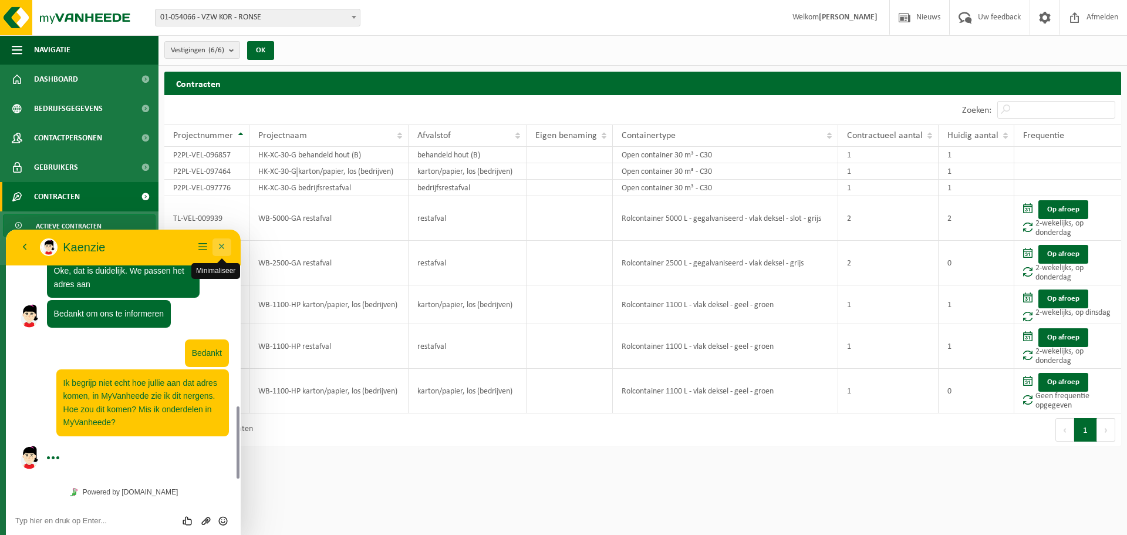
click at [224, 249] on button "Minimaliseer" at bounding box center [222, 247] width 19 height 18
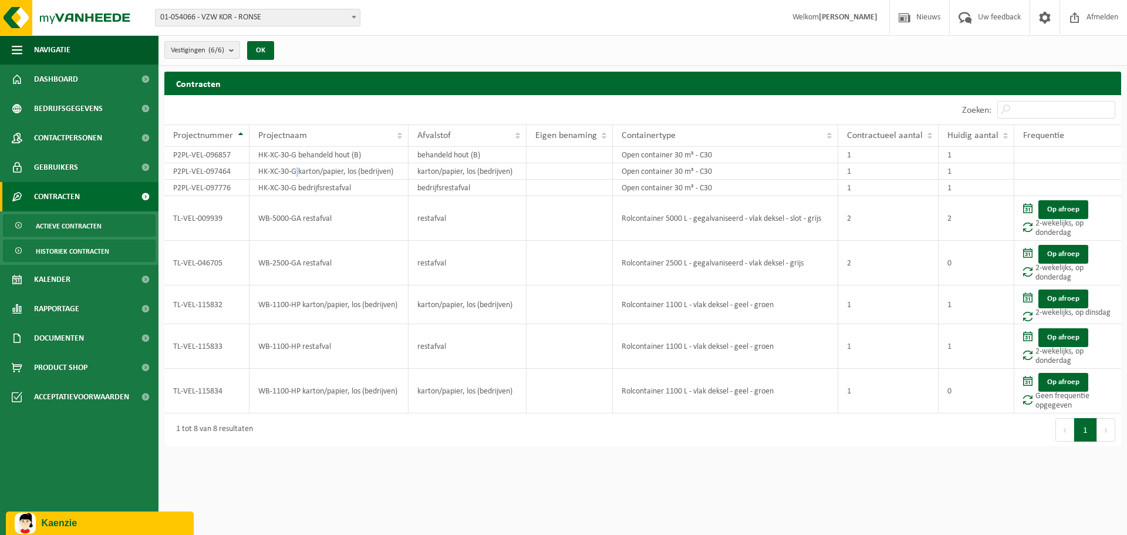
click at [56, 245] on span "Historiek contracten" at bounding box center [72, 251] width 73 height 22
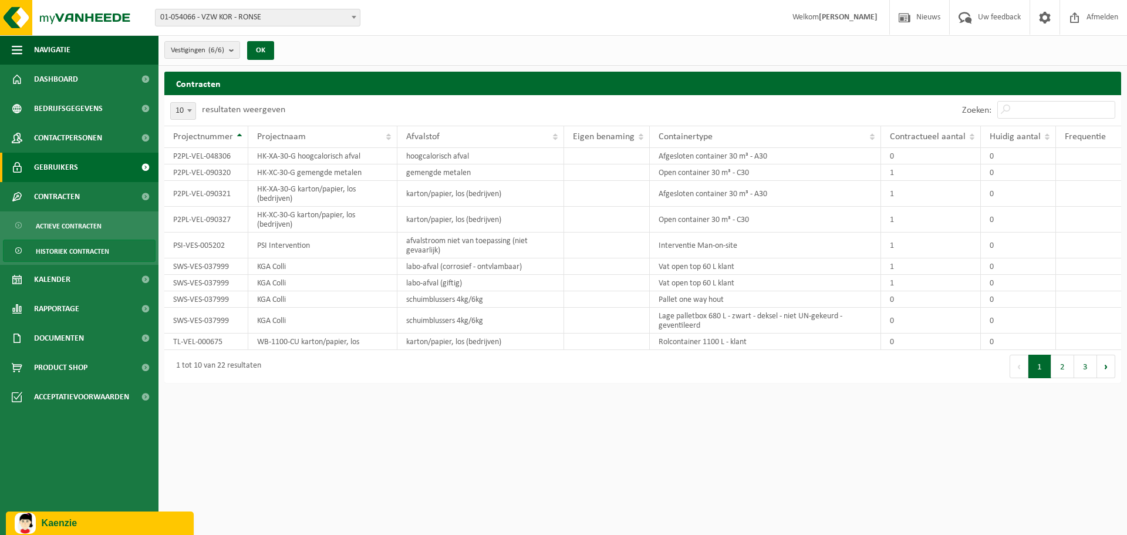
click at [68, 166] on span "Gebruikers" at bounding box center [56, 167] width 44 height 29
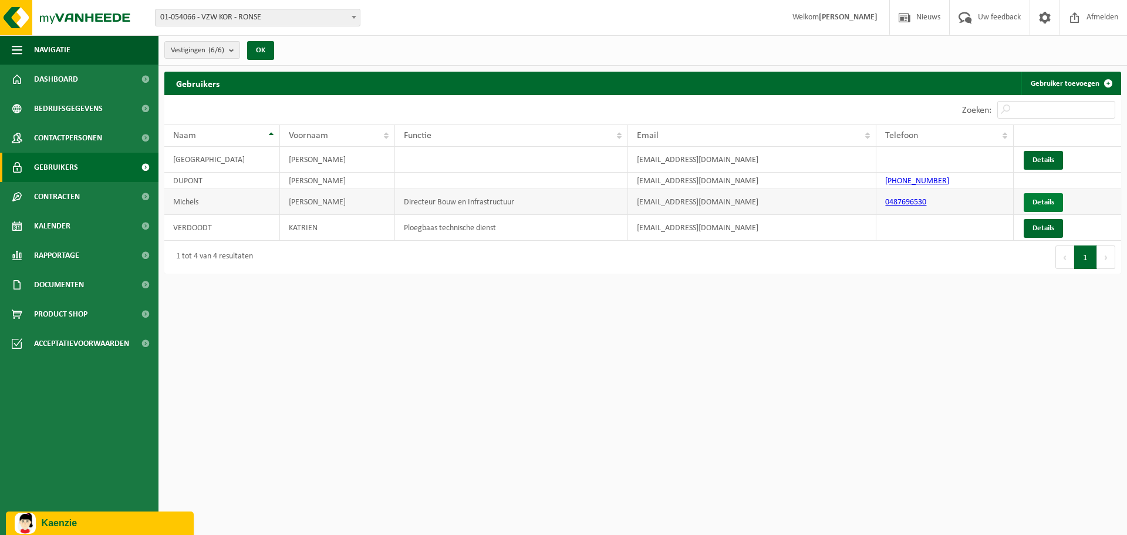
click at [1033, 198] on link "Details" at bounding box center [1043, 202] width 39 height 19
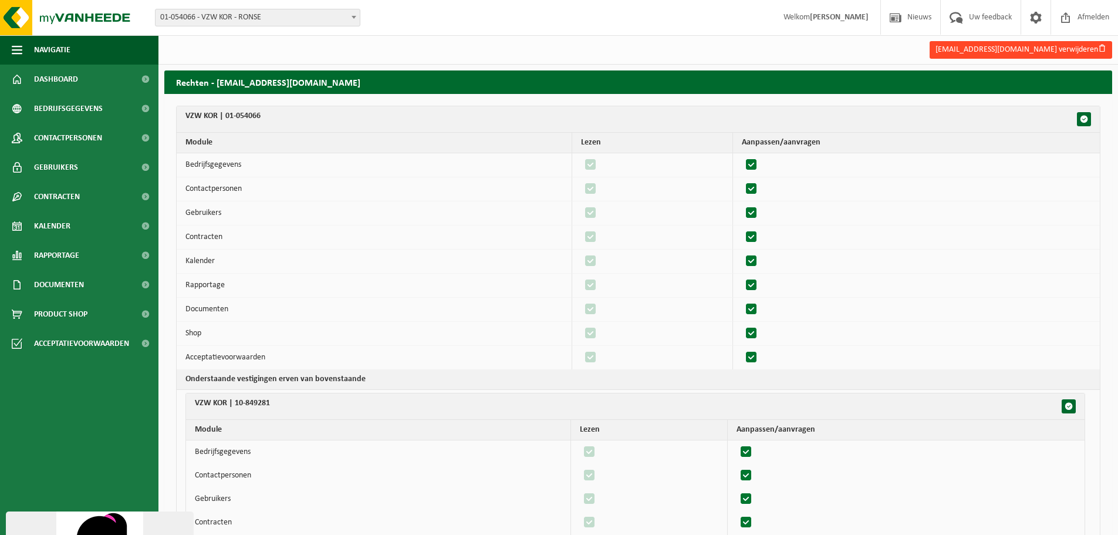
click at [1067, 48] on button "marcmichels@koronse.be verwijderen" at bounding box center [1021, 50] width 183 height 18
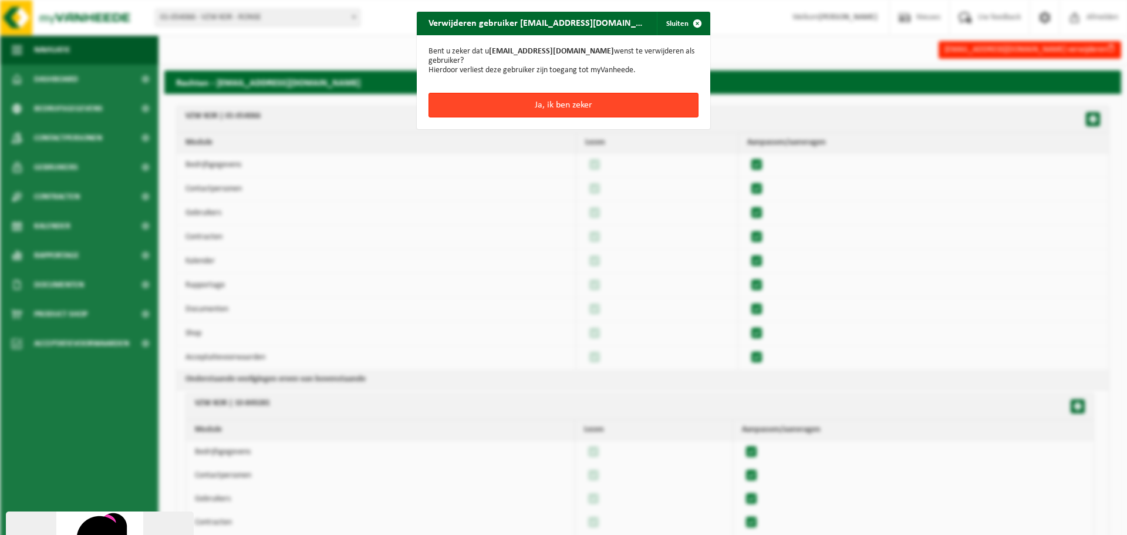
click at [503, 113] on button "Ja, ik ben zeker" at bounding box center [564, 105] width 270 height 25
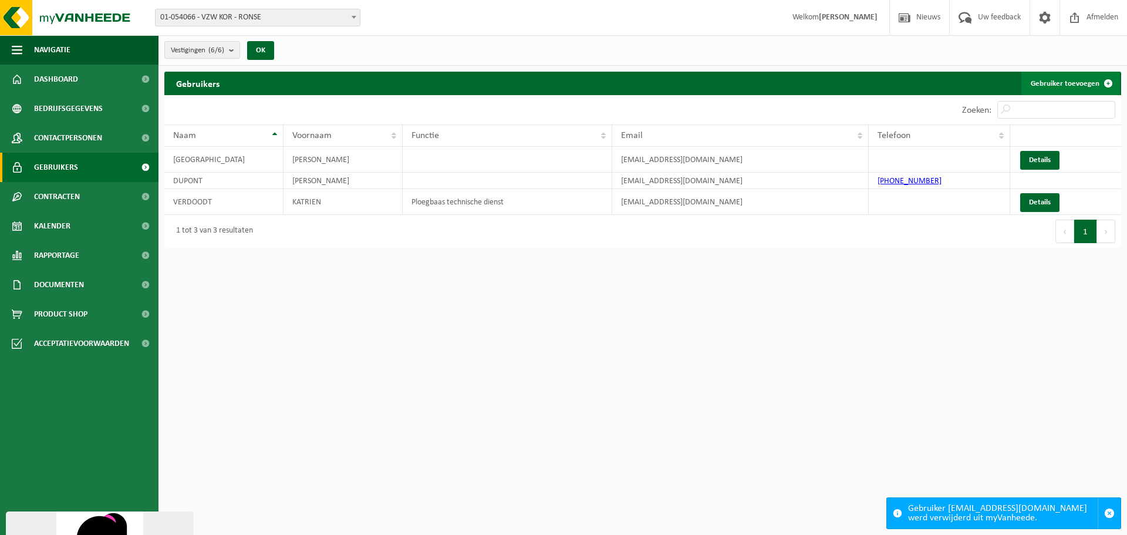
click at [1086, 83] on link "Gebruiker toevoegen" at bounding box center [1071, 83] width 99 height 23
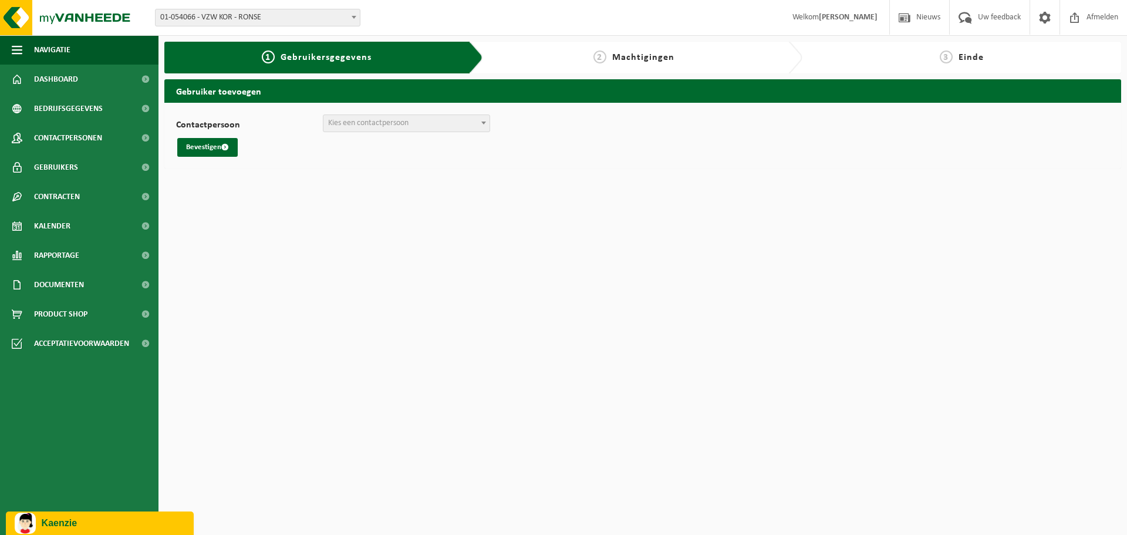
click at [386, 126] on span "Kies een contactpersoon" at bounding box center [368, 123] width 80 height 9
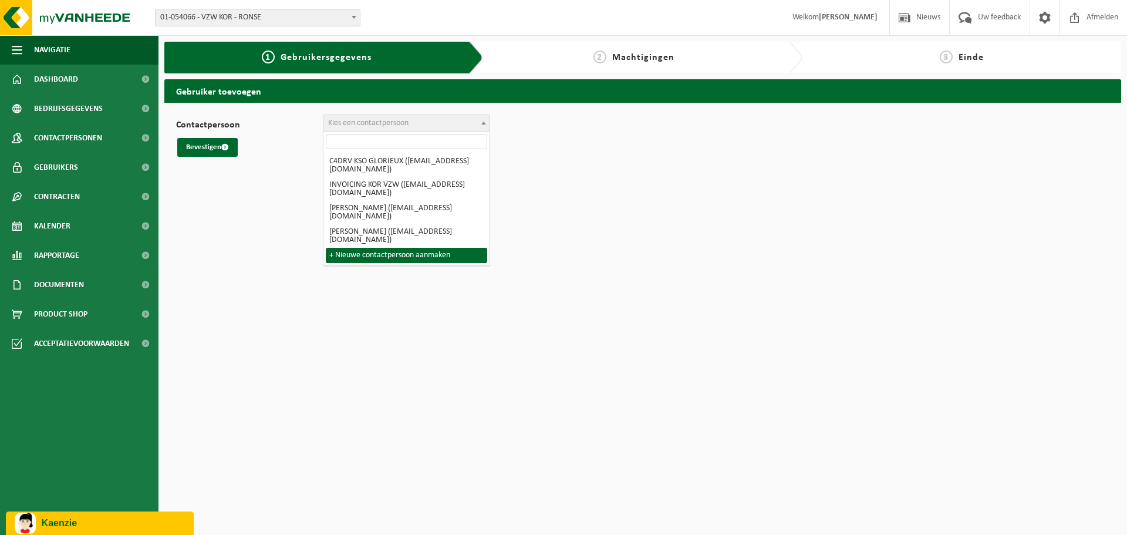
select select "0"
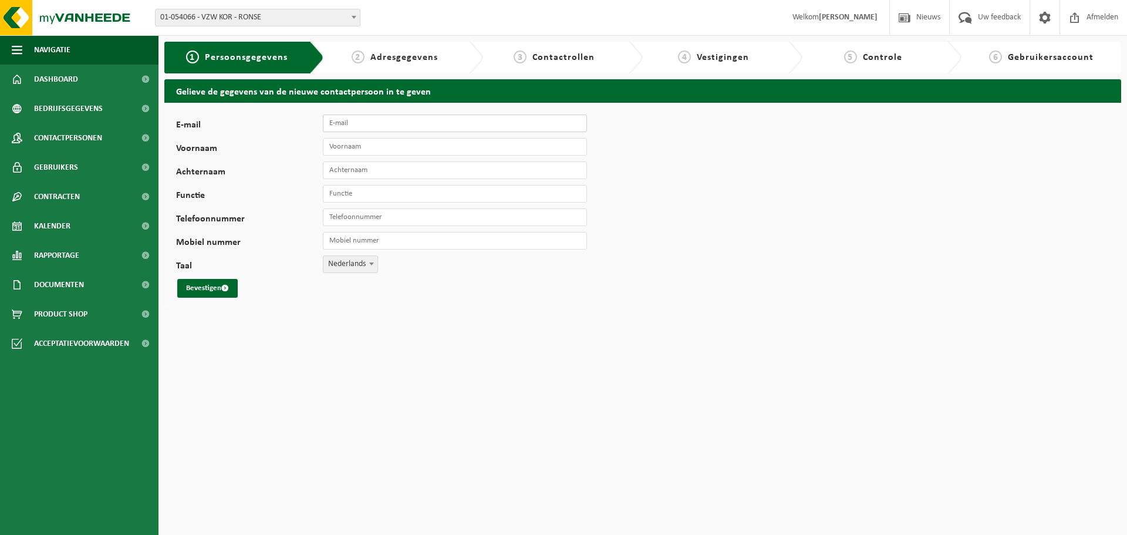
click at [360, 121] on input "E-mail" at bounding box center [455, 123] width 264 height 18
click at [361, 126] on input "E-mail" at bounding box center [455, 123] width 264 height 18
type input "emmanuelvandersmissen@koronse.be"
type input "J"
type input "Emmanuel"
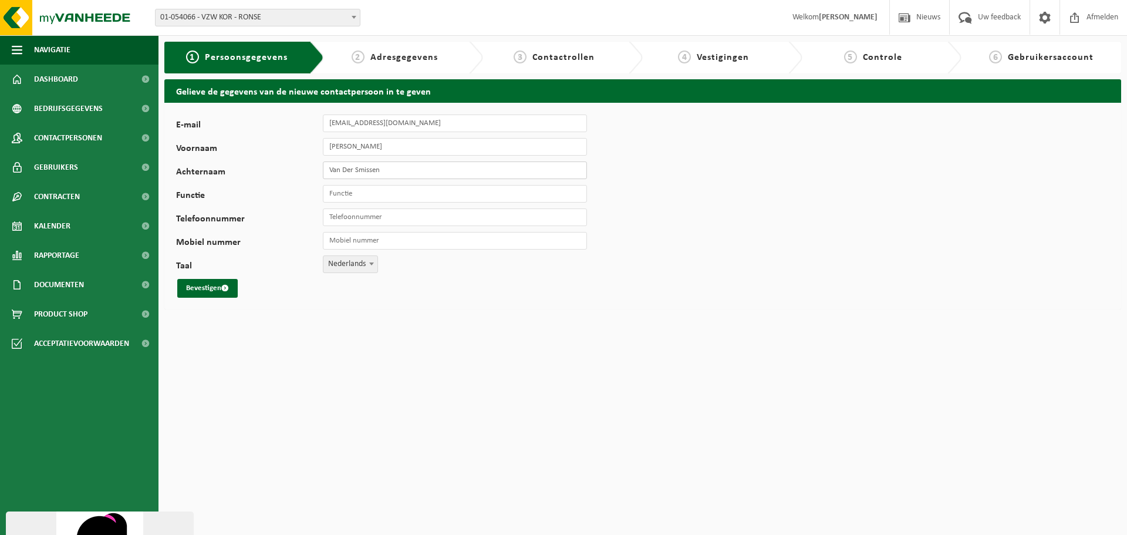
type input "Van Der Smissen"
type input "Beleidsondersteuner Bouw en Infrastructuur"
click at [368, 222] on input "Telefoonnummer" at bounding box center [455, 217] width 264 height 18
type input "+32 55 61 25 08"
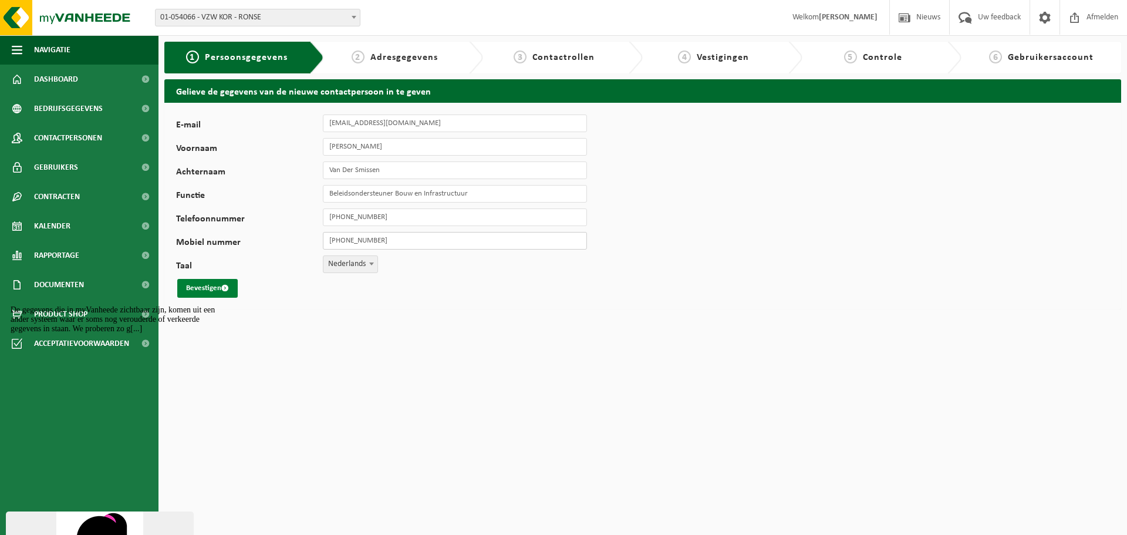
type input "+32 488 63 33 80"
click at [220, 288] on button "Bevestigen" at bounding box center [207, 288] width 60 height 19
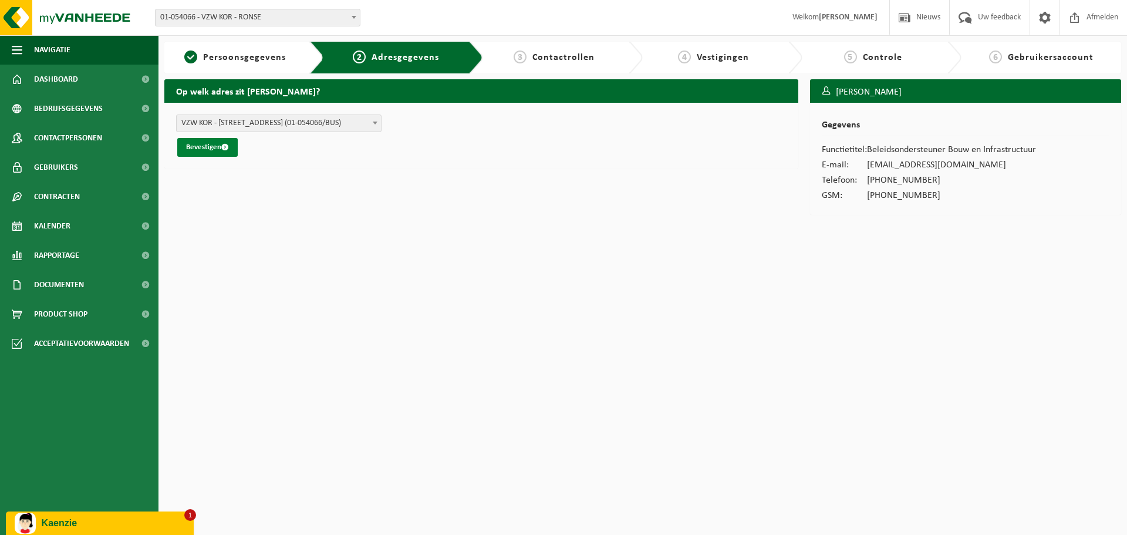
click at [217, 150] on button "Bevestigen" at bounding box center [207, 147] width 60 height 19
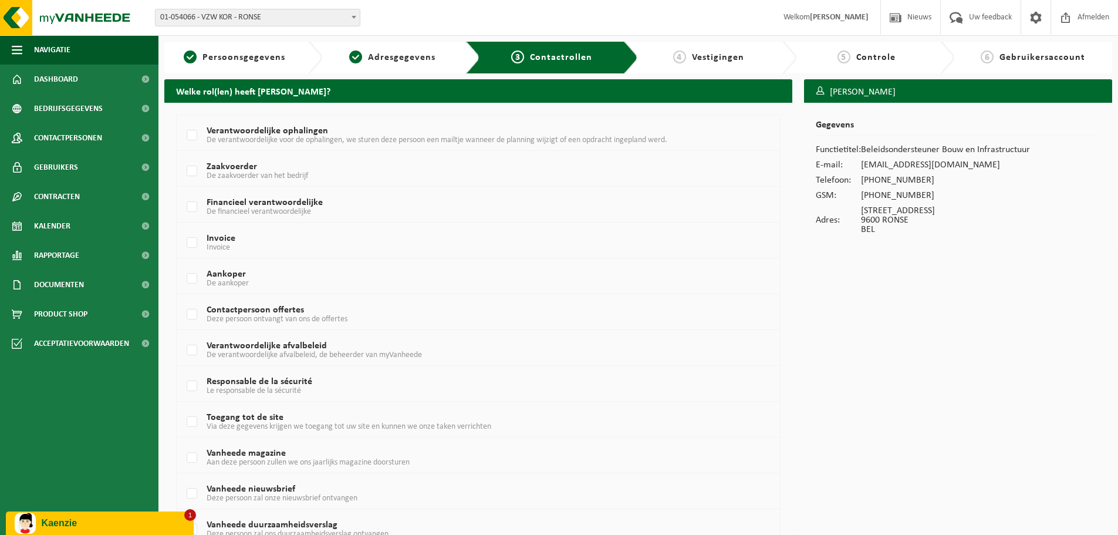
scroll to position [166, 0]
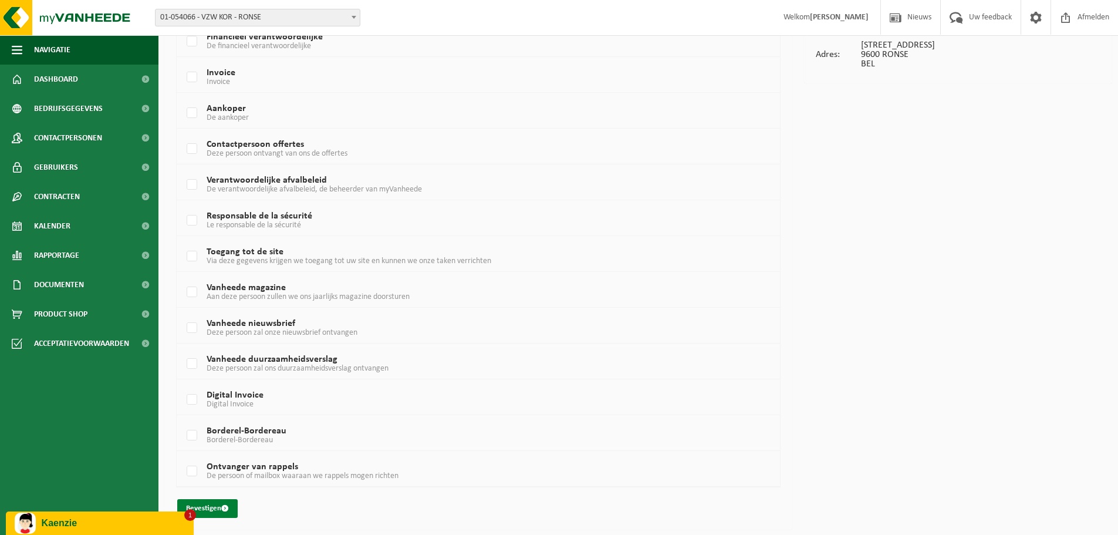
click at [218, 505] on button "Bevestigen" at bounding box center [207, 508] width 60 height 19
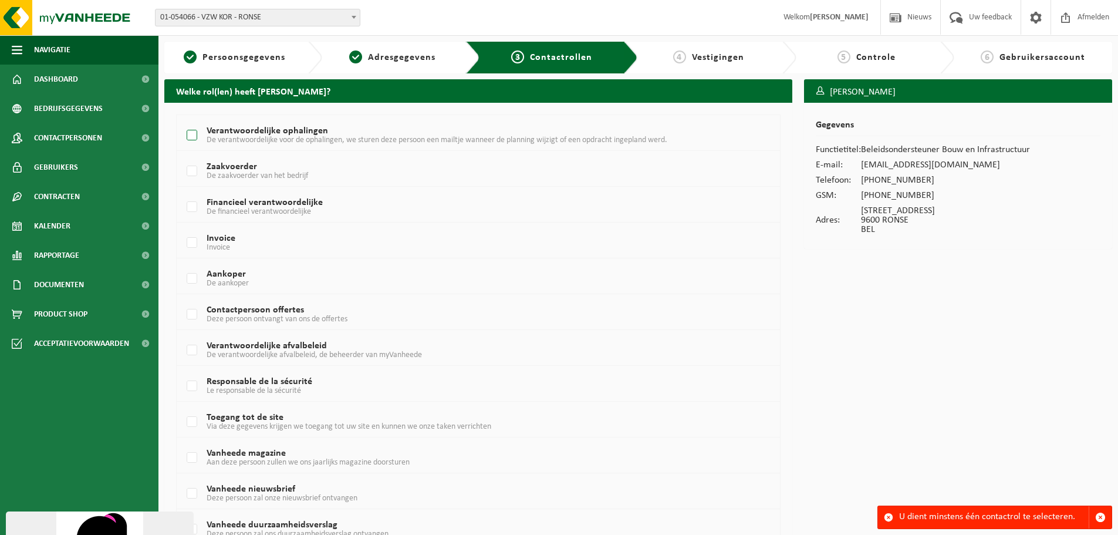
click at [192, 133] on label "Verantwoordelijke ophalingen De verantwoordelijke voor de ophalingen, we sturen…" at bounding box center [453, 136] width 538 height 18
click at [183, 121] on input "Verantwoordelijke ophalingen De verantwoordelijke voor de ophalingen, we sturen…" at bounding box center [182, 120] width 1 height 1
click at [188, 132] on label "Verantwoordelijke ophalingen De verantwoordelijke voor de ophalingen, we sturen…" at bounding box center [453, 136] width 538 height 18
click at [183, 121] on input "Verantwoordelijke ophalingen De verantwoordelijke voor de ophalingen, we sturen…" at bounding box center [182, 120] width 1 height 1
checkbox input "false"
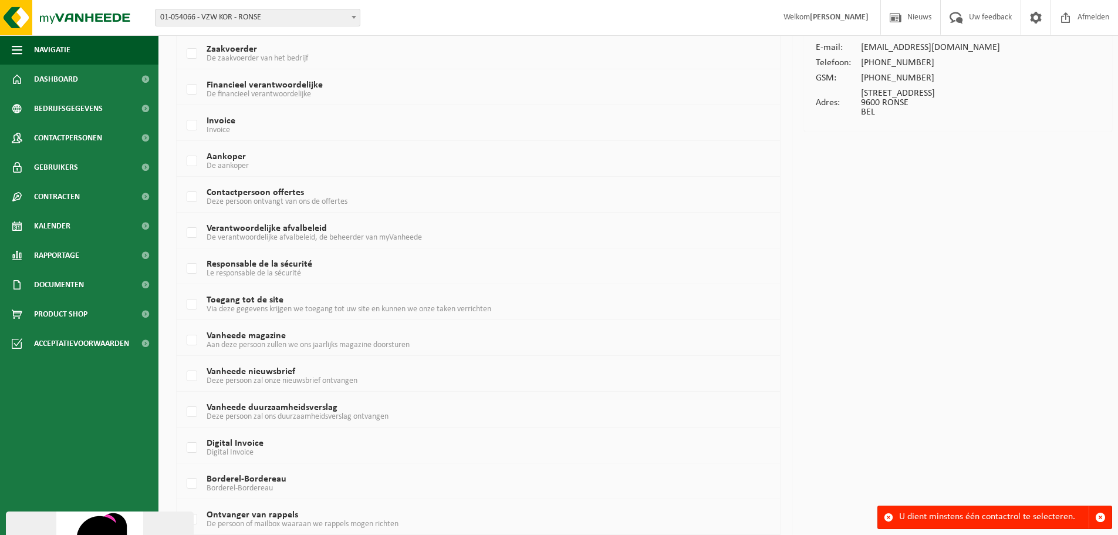
scroll to position [166, 0]
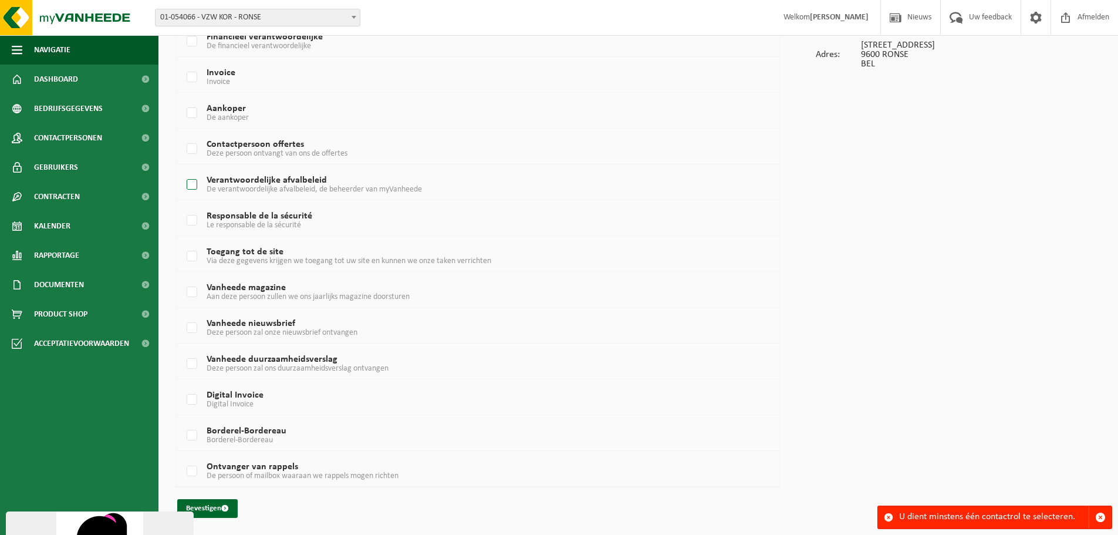
click at [188, 184] on label "Verantwoordelijke afvalbeleid De verantwoordelijke afvalbeleid, de beheerder va…" at bounding box center [453, 185] width 538 height 18
click at [183, 170] on input "Verantwoordelijke afvalbeleid De verantwoordelijke afvalbeleid, de beheerder va…" at bounding box center [182, 170] width 1 height 1
checkbox input "true"
click at [216, 508] on button "Bevestigen" at bounding box center [207, 508] width 60 height 19
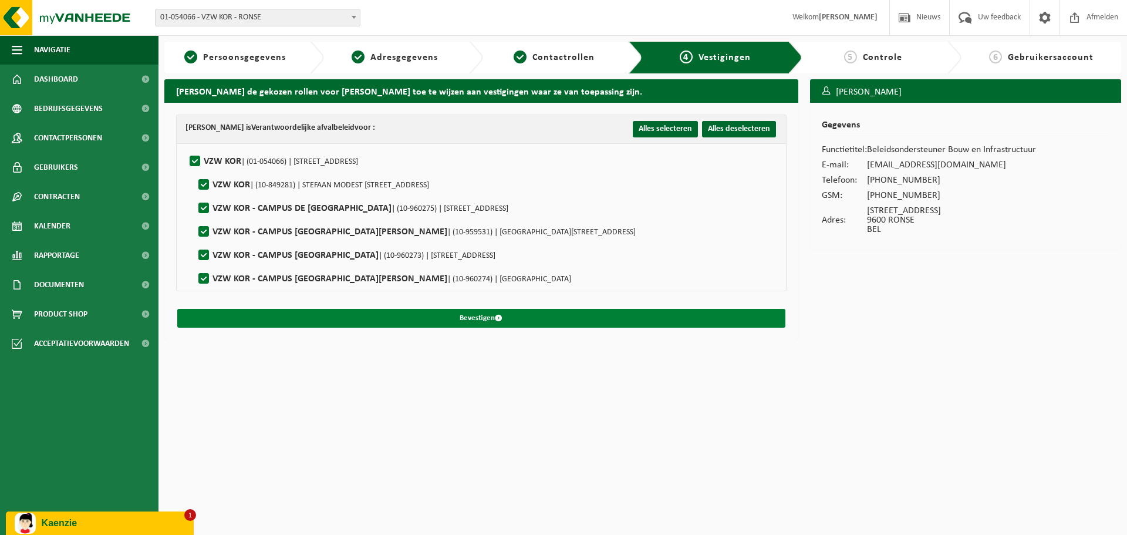
click at [257, 318] on button "Bevestigen" at bounding box center [481, 318] width 608 height 19
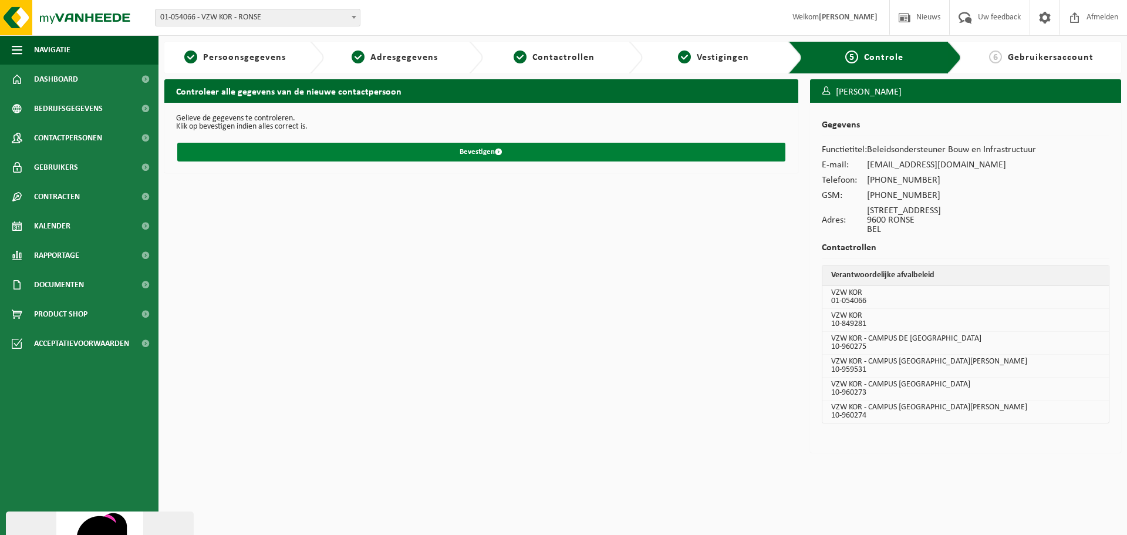
click at [434, 148] on button "Bevestigen" at bounding box center [481, 152] width 608 height 19
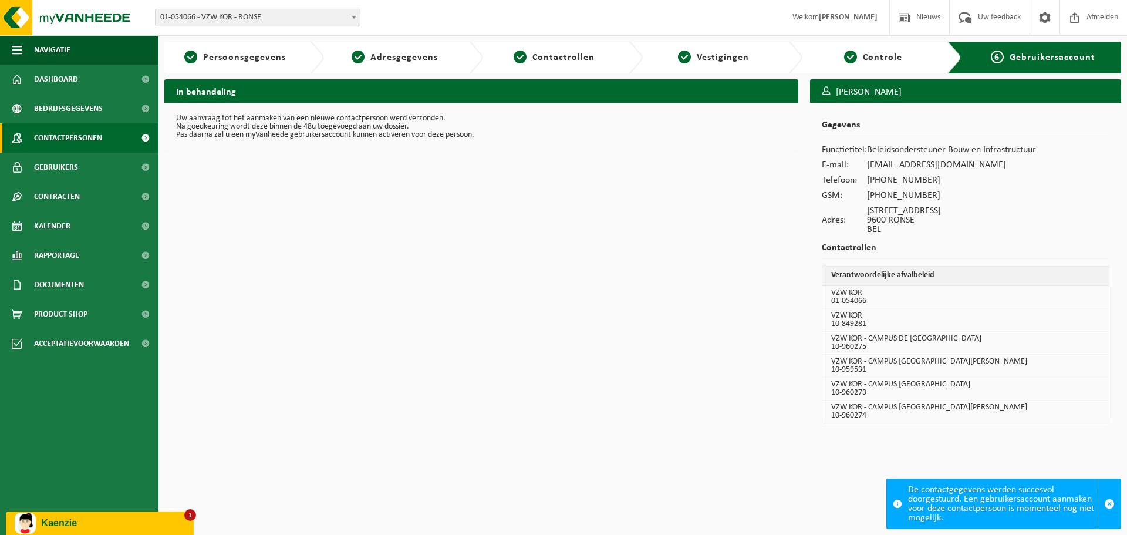
click at [73, 137] on span "Contactpersonen" at bounding box center [68, 137] width 68 height 29
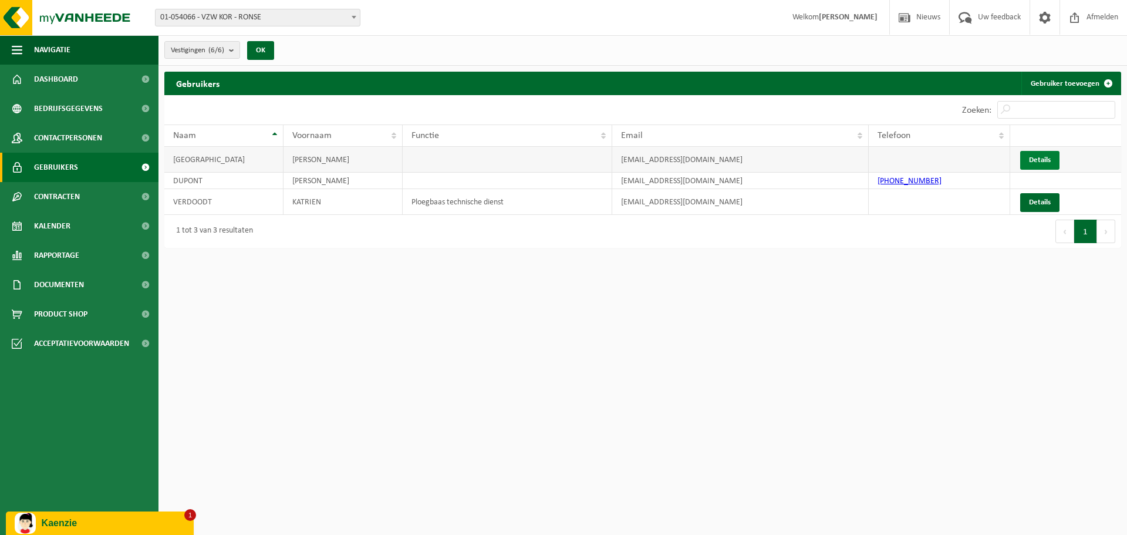
click at [1048, 153] on link "Details" at bounding box center [1039, 160] width 39 height 19
click at [196, 180] on td "DUPONT" at bounding box center [223, 181] width 119 height 16
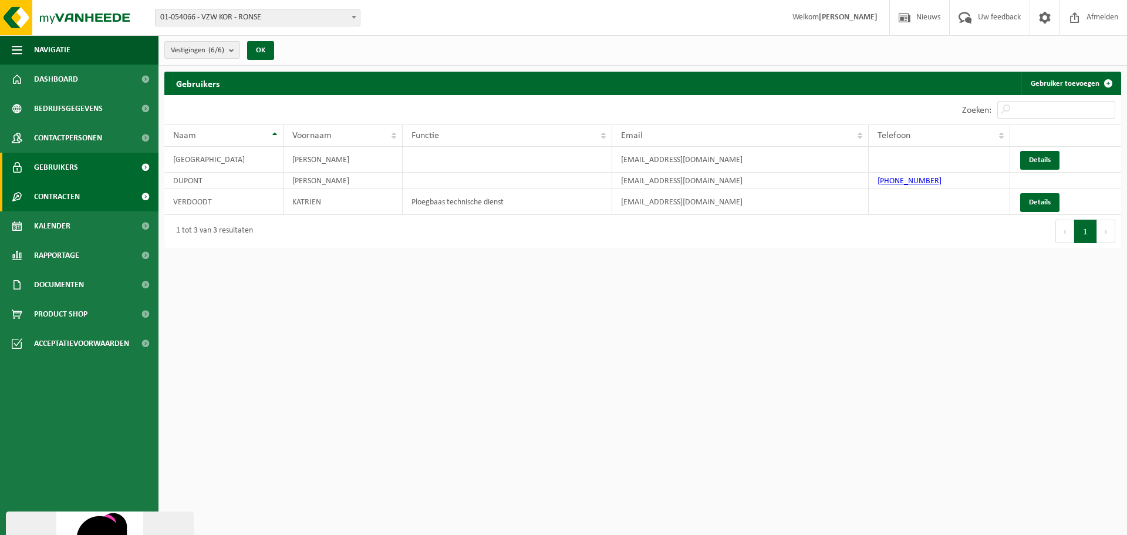
click at [77, 187] on span "Contracten" at bounding box center [57, 196] width 46 height 29
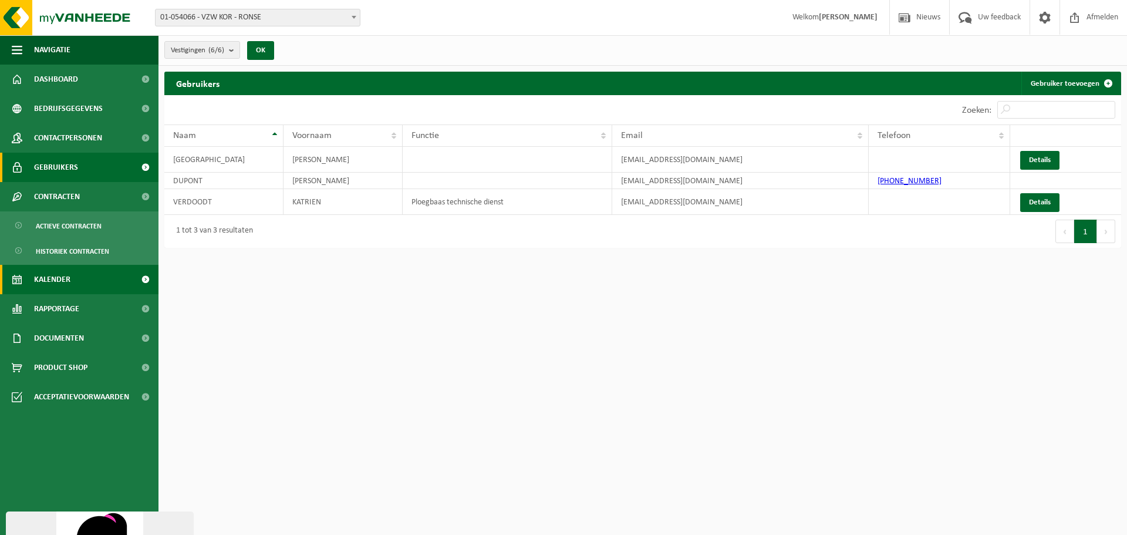
click at [84, 285] on link "Kalender" at bounding box center [79, 279] width 159 height 29
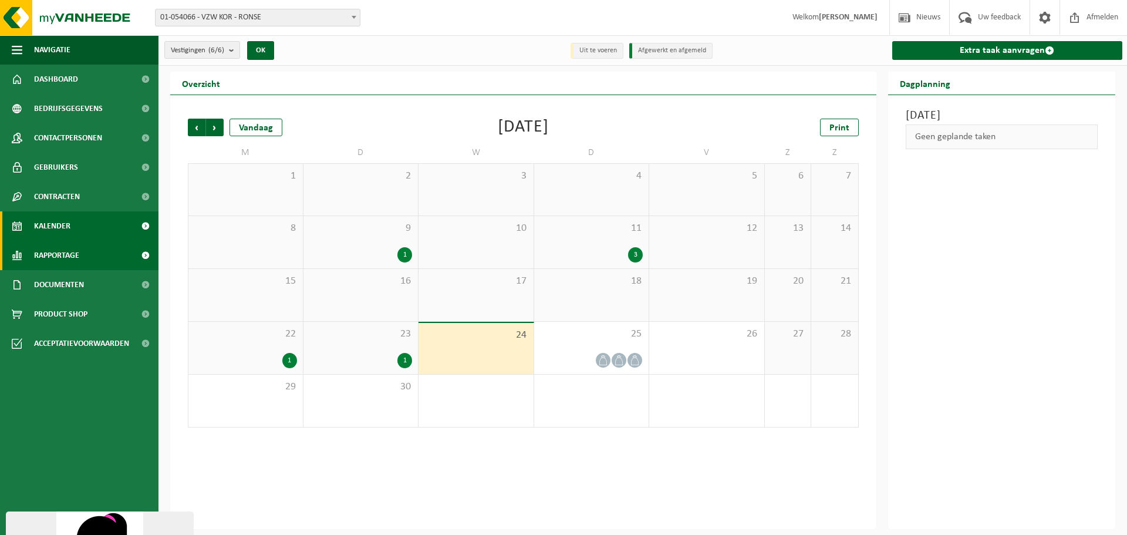
click at [70, 256] on span "Rapportage" at bounding box center [56, 255] width 45 height 29
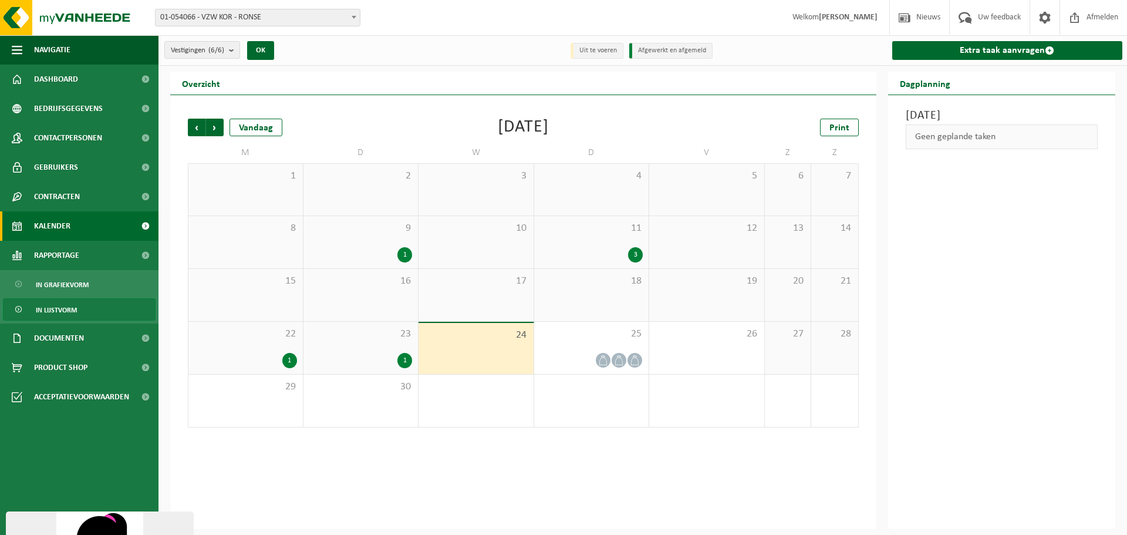
click at [70, 308] on span "In lijstvorm" at bounding box center [56, 310] width 41 height 22
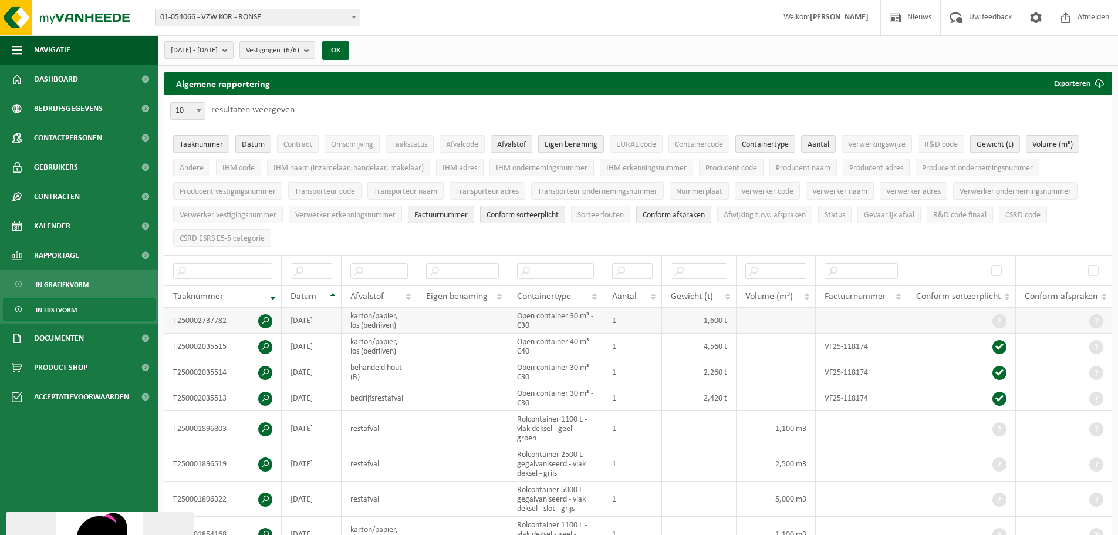
click at [263, 318] on span at bounding box center [265, 321] width 14 height 14
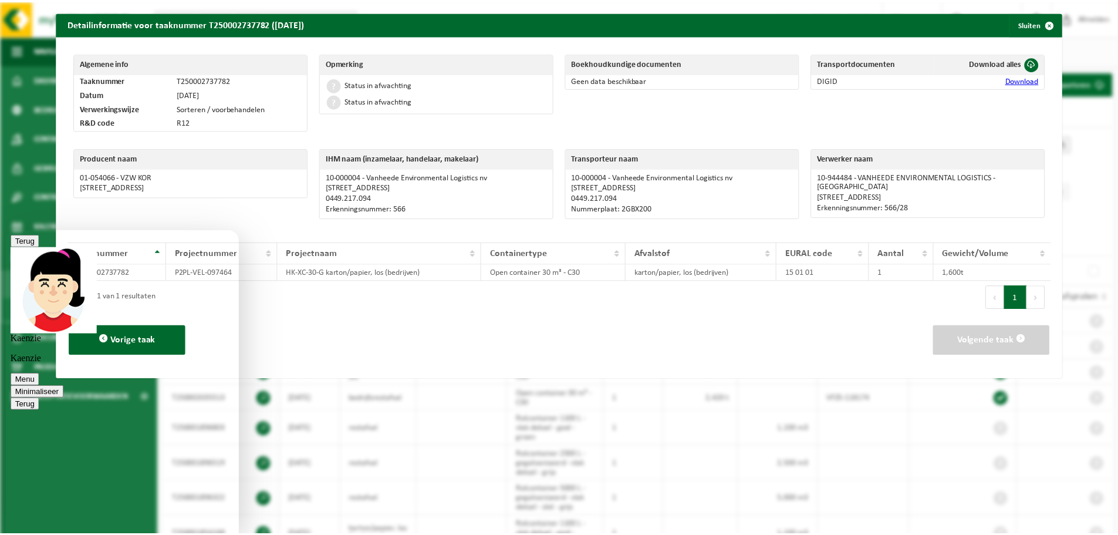
scroll to position [747, 0]
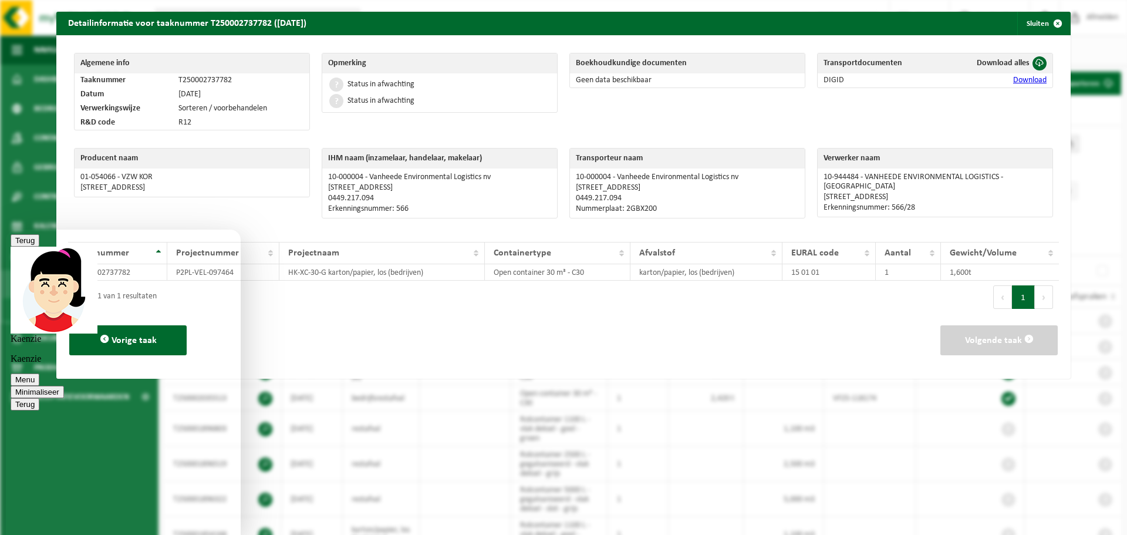
click at [64, 386] on button "Minimaliseer" at bounding box center [37, 392] width 53 height 12
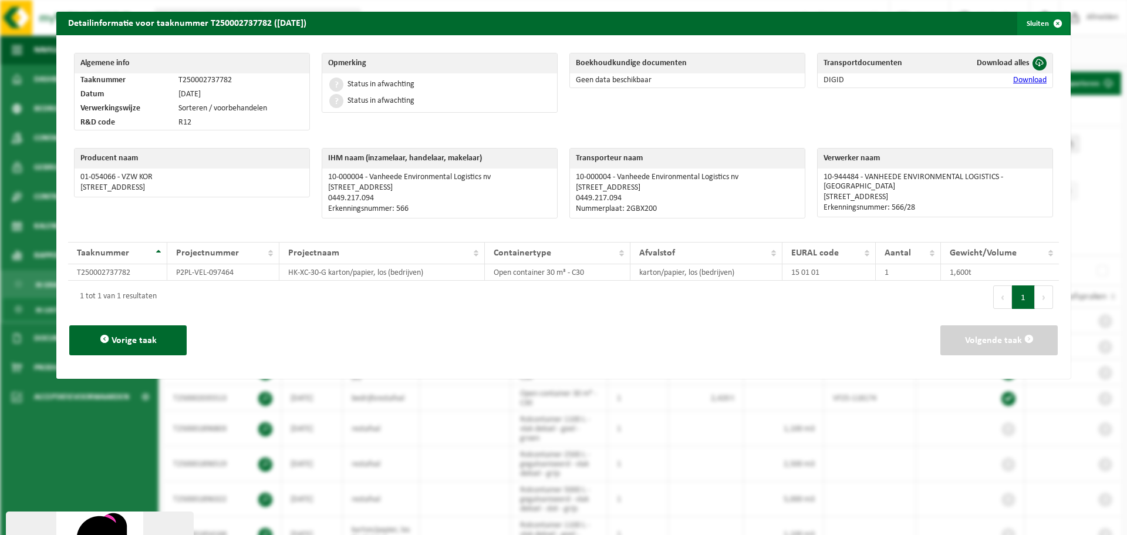
click at [1046, 20] on span "button" at bounding box center [1057, 23] width 23 height 23
